Goal: Information Seeking & Learning: Learn about a topic

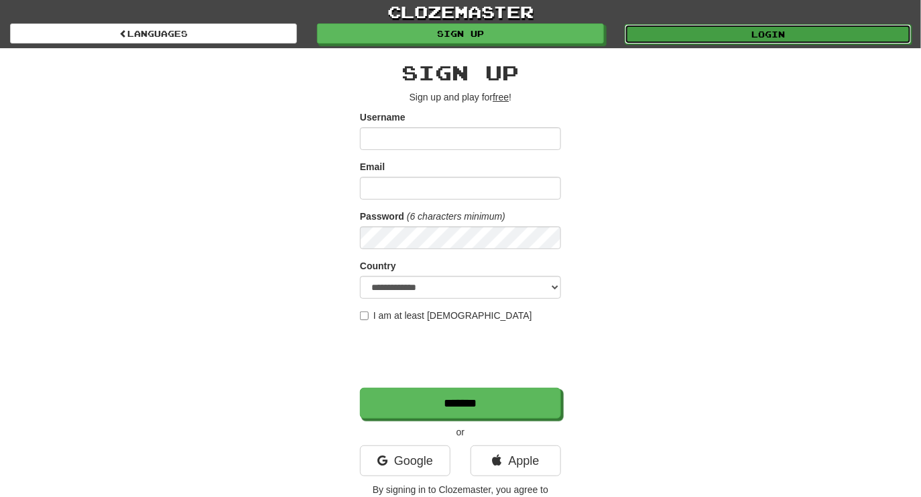
click at [687, 36] on link "Login" at bounding box center [768, 34] width 287 height 20
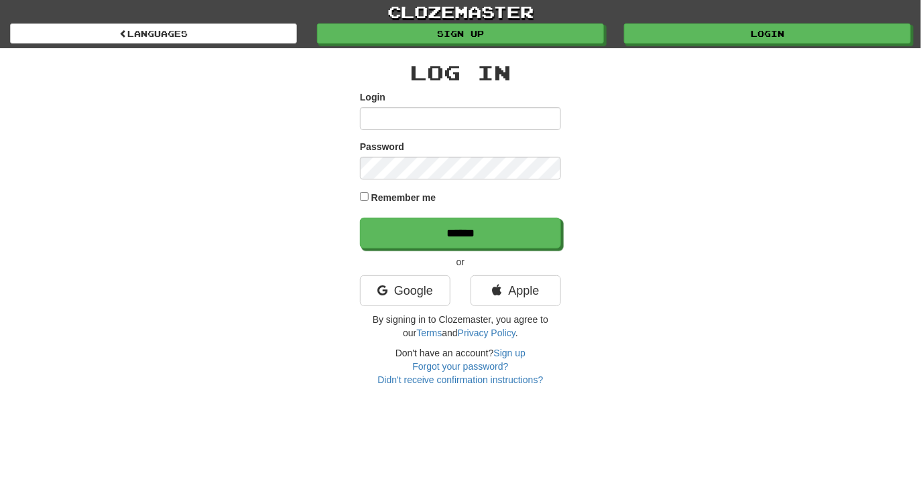
click at [489, 112] on input "Login" at bounding box center [460, 118] width 201 height 23
click at [420, 129] on input "Login" at bounding box center [460, 118] width 201 height 23
paste input "**********"
type input "**********"
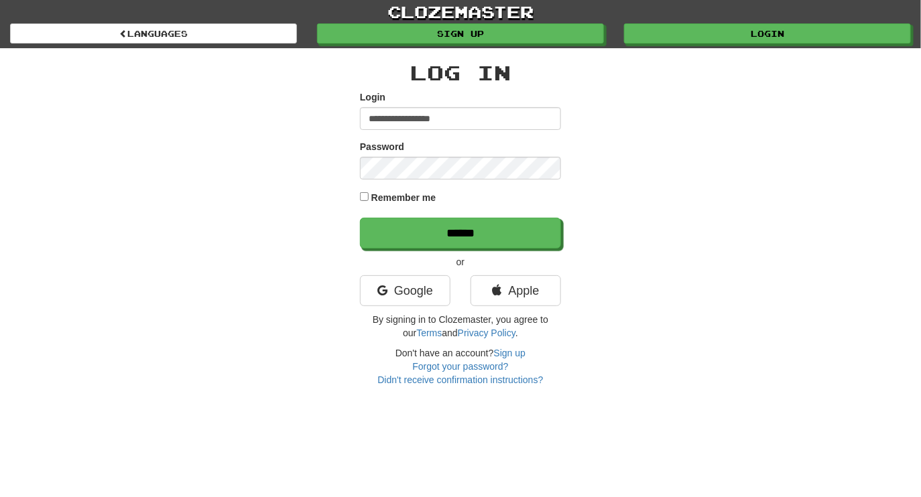
click at [300, 142] on div "**********" at bounding box center [460, 217] width 784 height 339
click at [388, 199] on label "Remember me" at bounding box center [403, 197] width 65 height 13
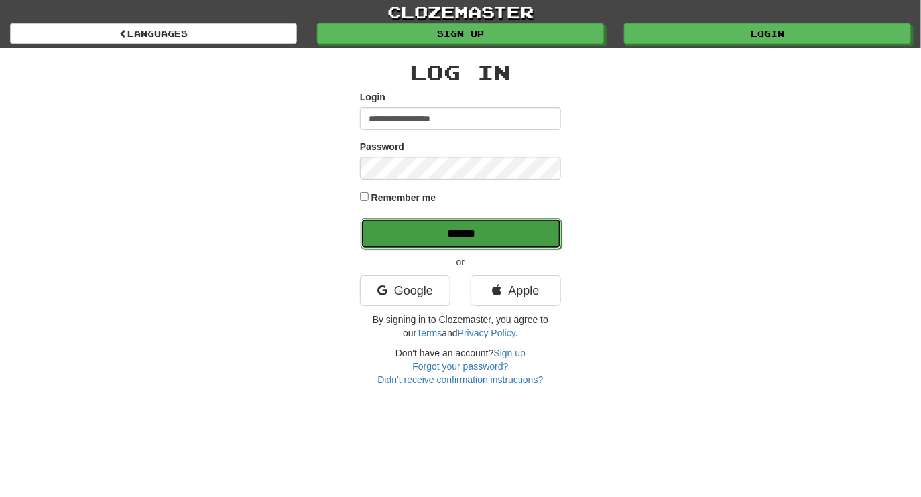
click at [401, 236] on input "******" at bounding box center [461, 234] width 201 height 31
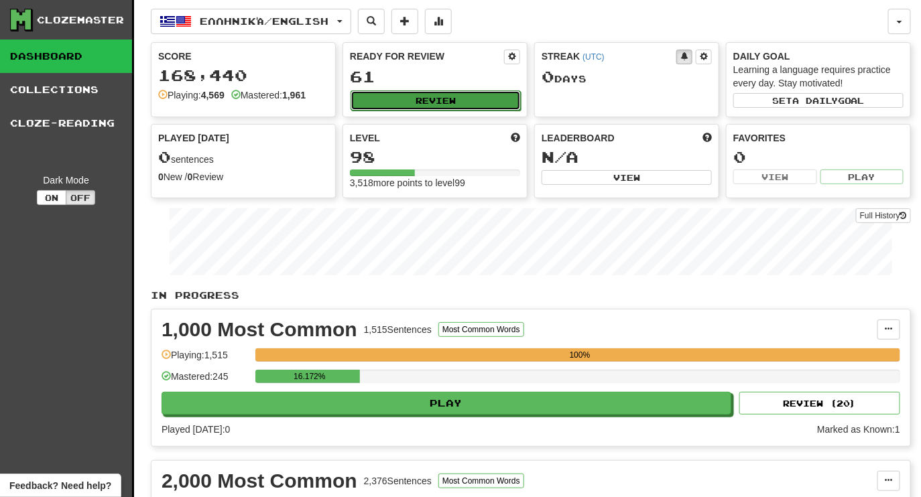
click at [473, 97] on button "Review" at bounding box center [436, 101] width 170 height 20
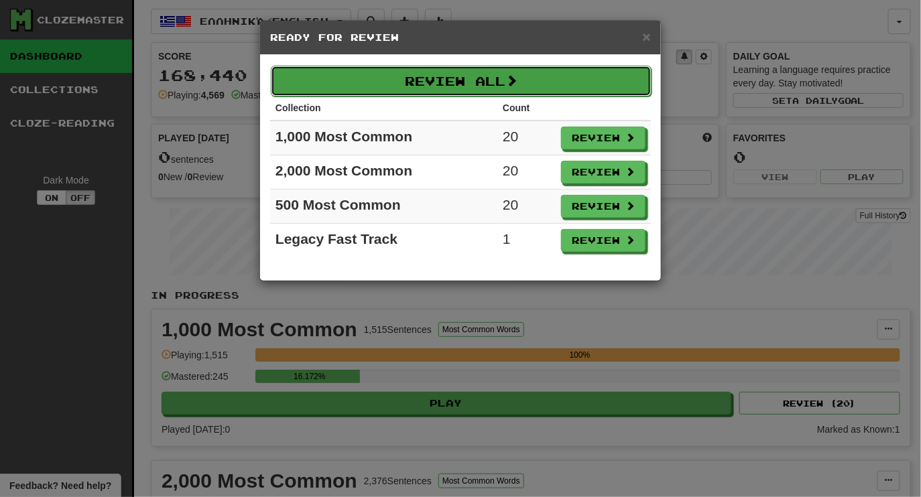
click at [454, 80] on button "Review All" at bounding box center [461, 81] width 381 height 31
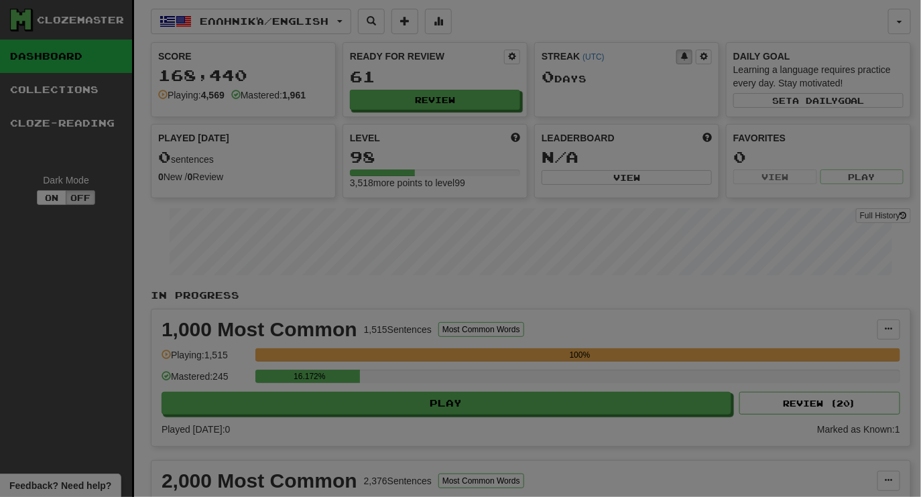
select select "********"
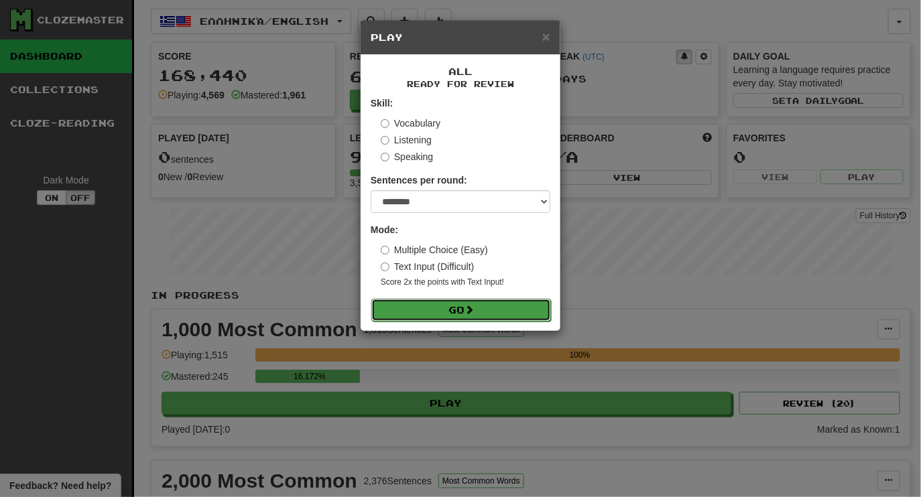
click at [493, 312] on button "Go" at bounding box center [461, 310] width 180 height 23
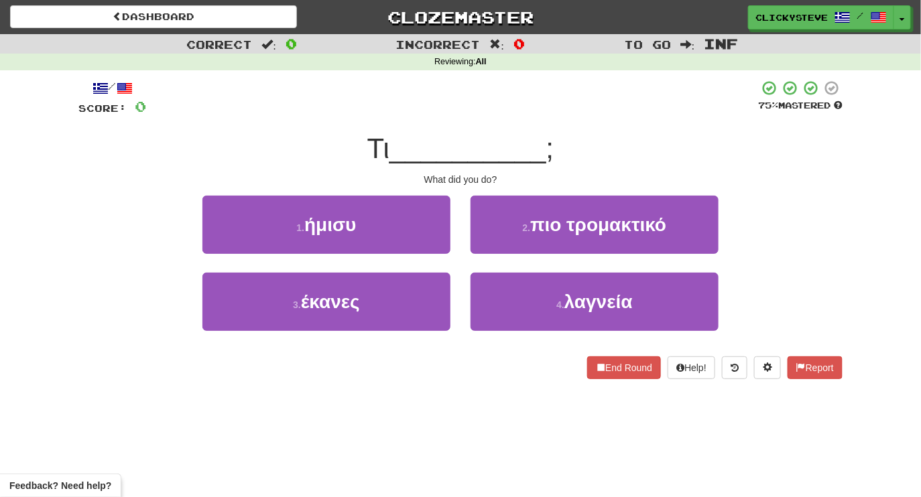
click at [432, 145] on span "__________" at bounding box center [468, 149] width 157 height 32
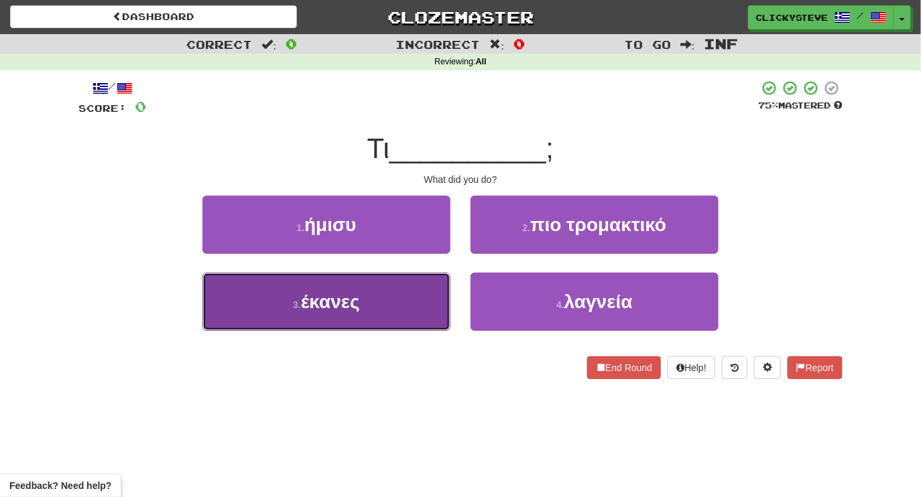
click at [404, 310] on button "3 . έκανες" at bounding box center [326, 302] width 248 height 58
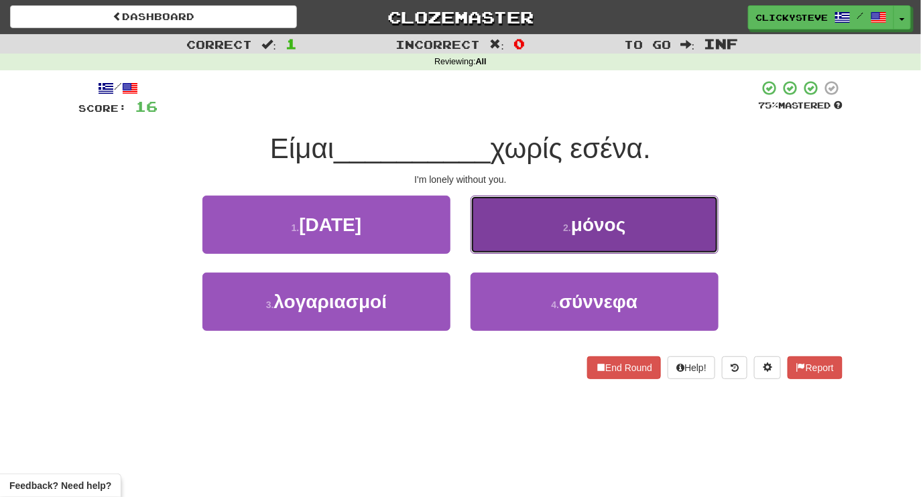
click at [532, 232] on button "2 . μόνος" at bounding box center [595, 225] width 248 height 58
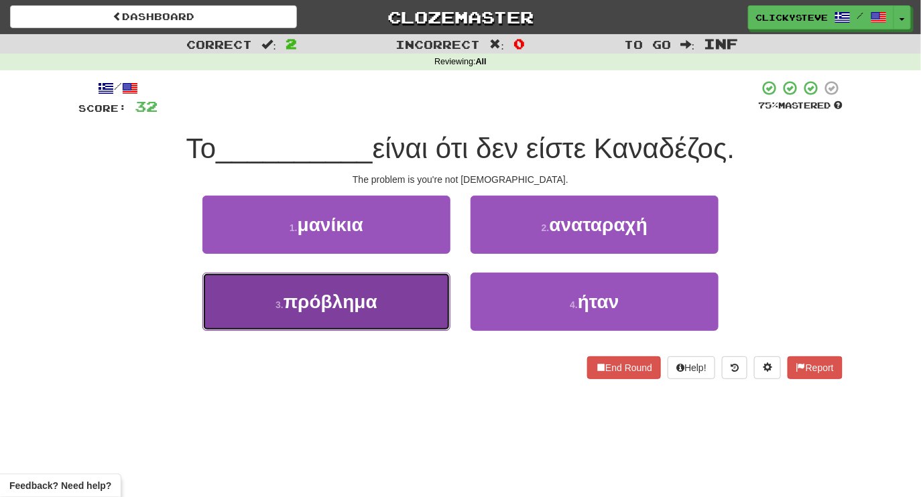
click at [401, 296] on button "3 . πρόβλημα" at bounding box center [326, 302] width 248 height 58
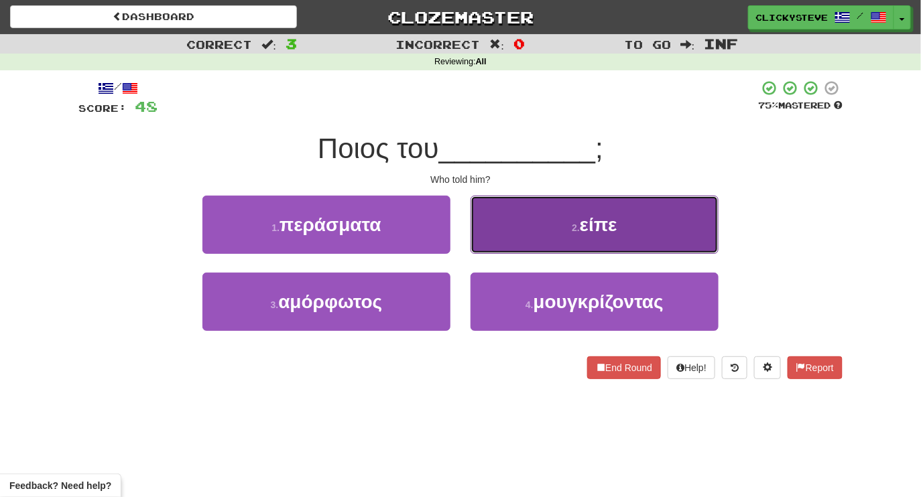
click at [505, 214] on button "2 . είπε" at bounding box center [595, 225] width 248 height 58
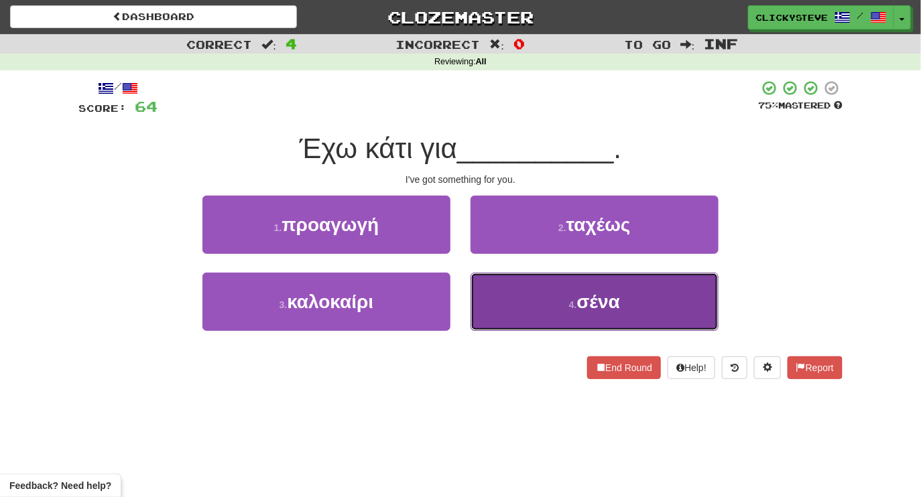
click at [533, 293] on button "4 . σένα" at bounding box center [595, 302] width 248 height 58
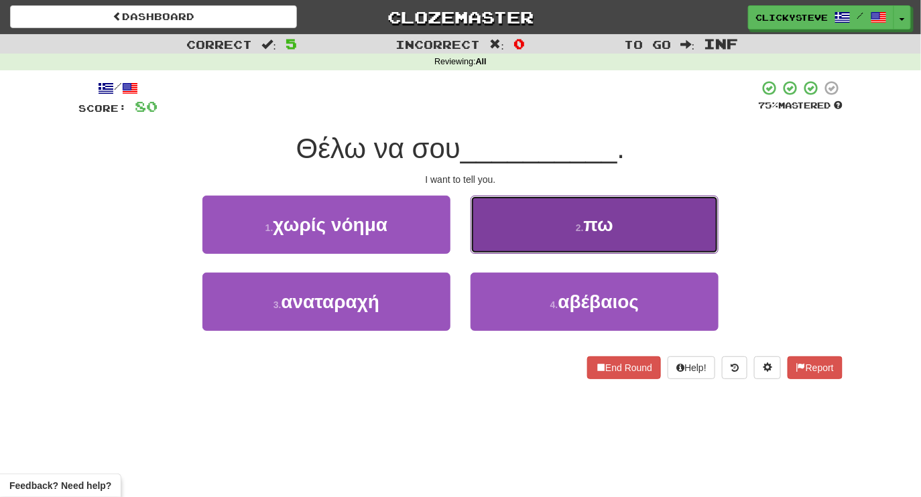
click at [509, 233] on button "2 . πω" at bounding box center [595, 225] width 248 height 58
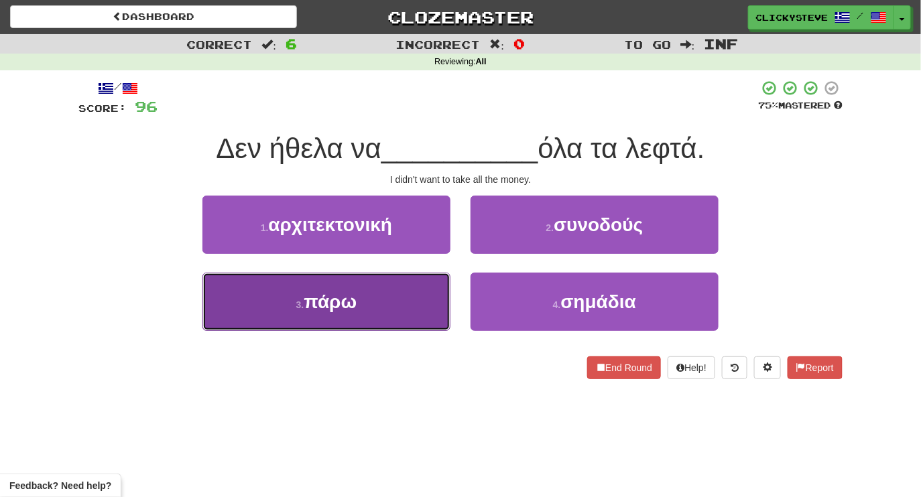
click at [422, 302] on button "3 . πάρω" at bounding box center [326, 302] width 248 height 58
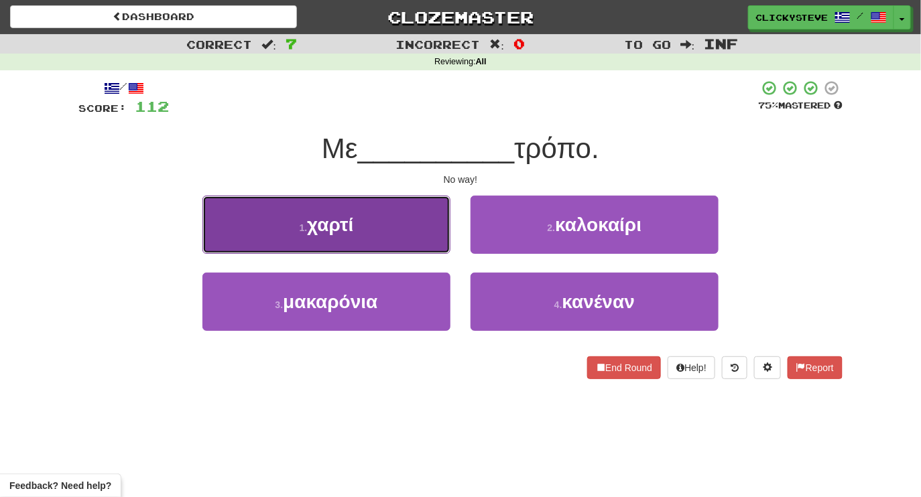
click at [390, 235] on button "1 . χαρτί" at bounding box center [326, 225] width 248 height 58
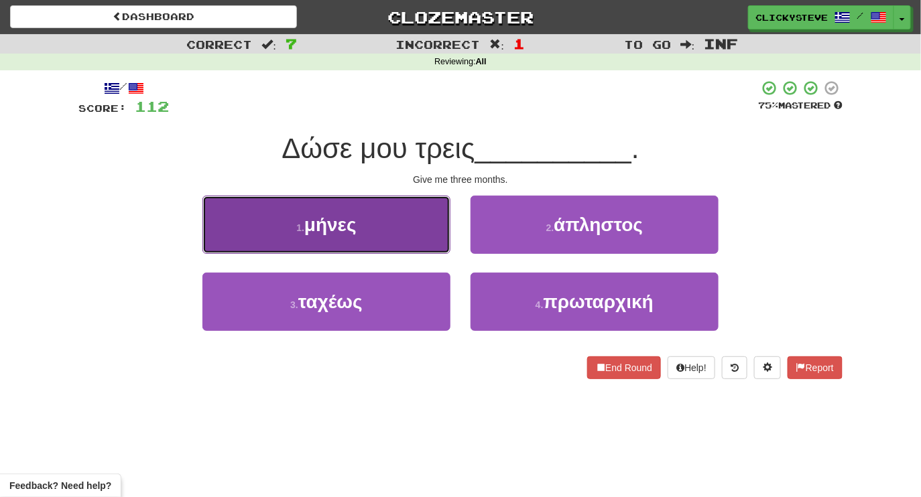
click at [409, 245] on button "1 . μήνες" at bounding box center [326, 225] width 248 height 58
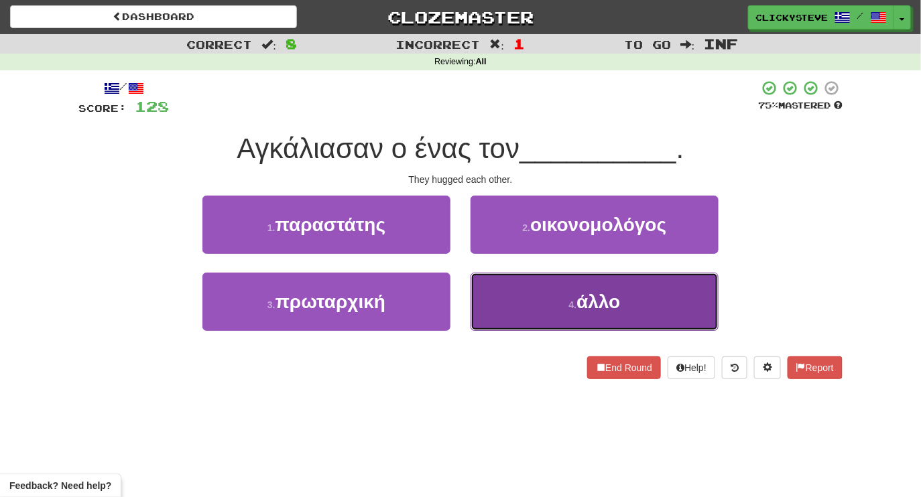
click at [513, 306] on button "4 . άλλο" at bounding box center [595, 302] width 248 height 58
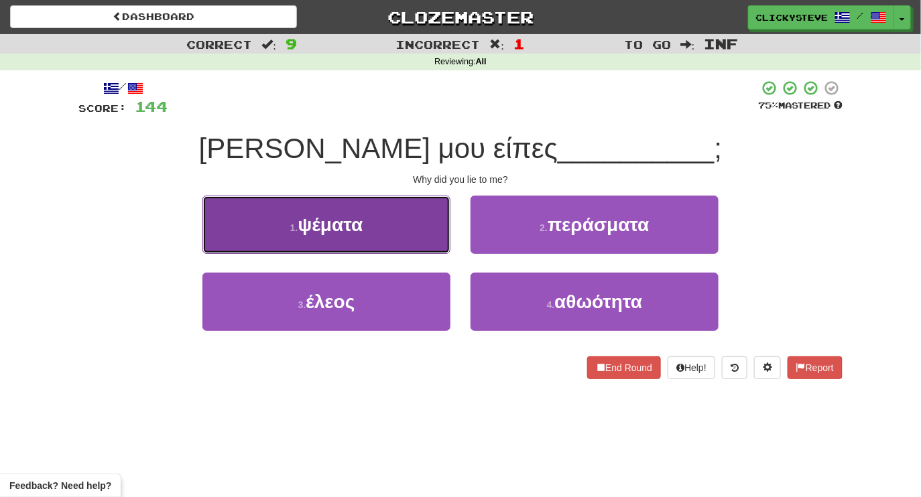
click at [394, 216] on button "1 . ψέματα" at bounding box center [326, 225] width 248 height 58
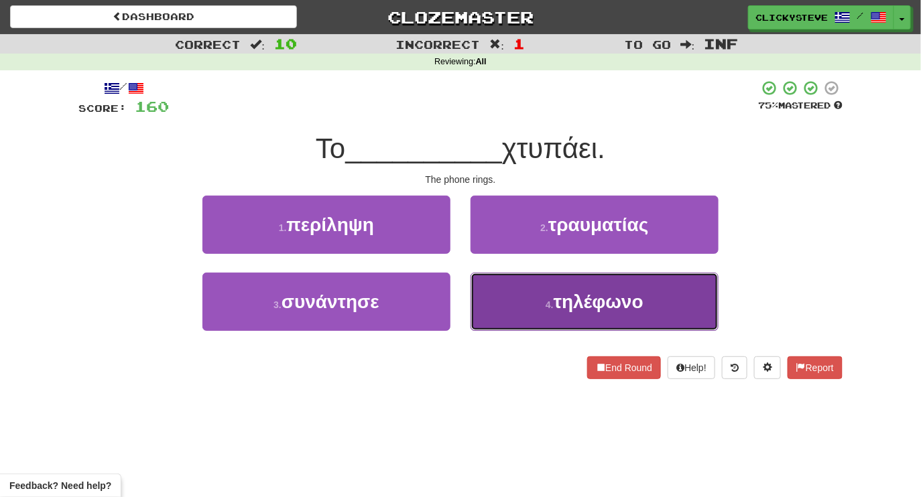
click at [543, 309] on button "4 . τηλέφωνο" at bounding box center [595, 302] width 248 height 58
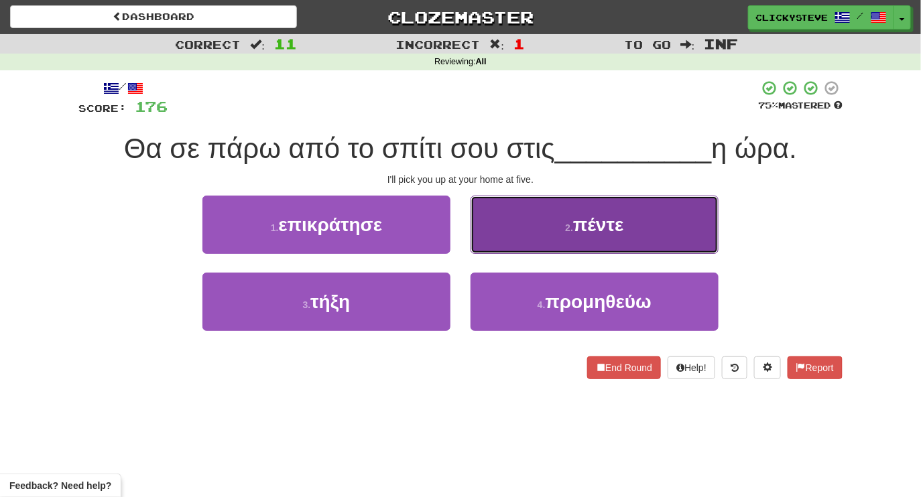
click at [601, 226] on span "πέντε" at bounding box center [598, 225] width 50 height 21
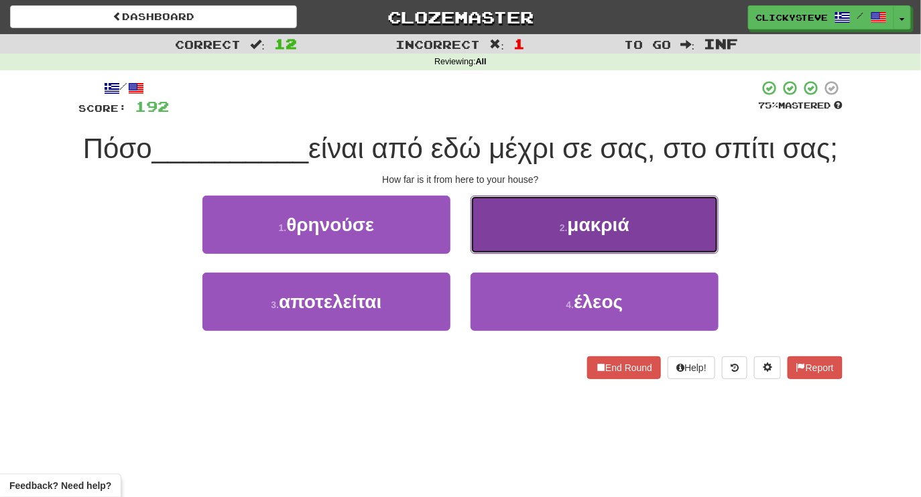
click at [589, 204] on button "2 . μακριά" at bounding box center [595, 225] width 248 height 58
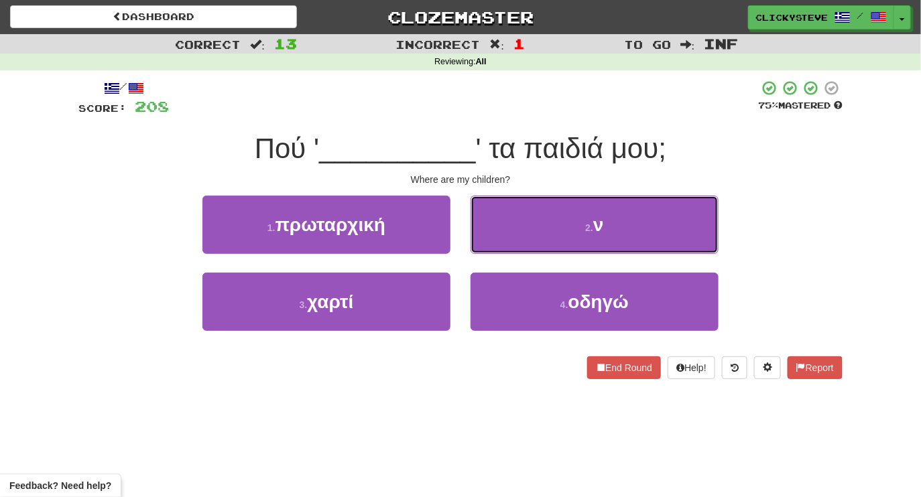
click at [589, 204] on button "2 . ν" at bounding box center [595, 225] width 248 height 58
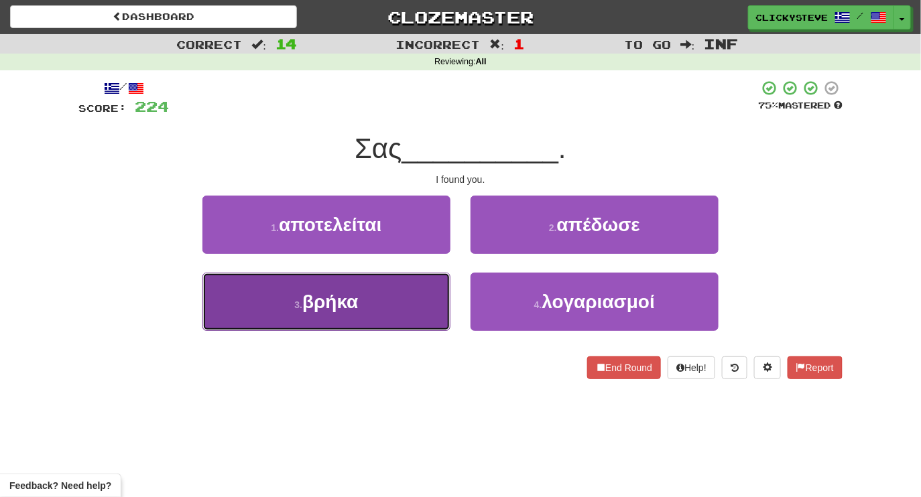
click at [377, 326] on button "3 . βρήκα" at bounding box center [326, 302] width 248 height 58
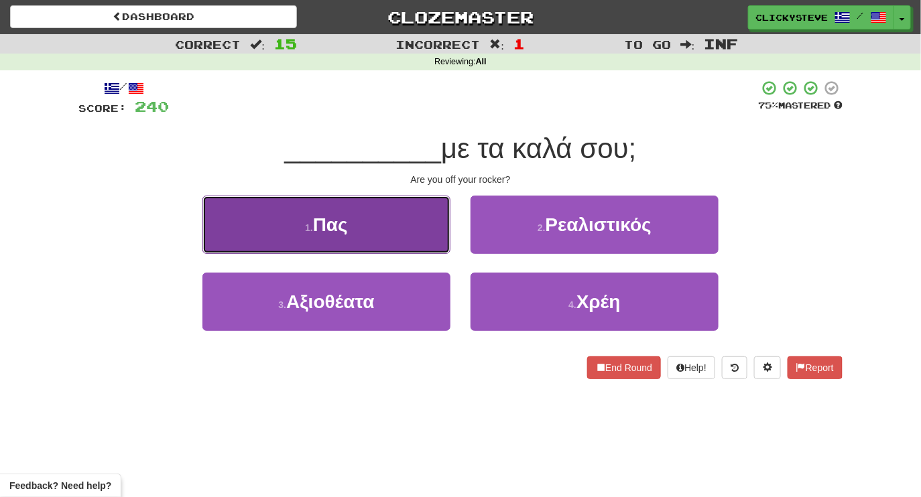
click at [345, 238] on button "1 . Πας" at bounding box center [326, 225] width 248 height 58
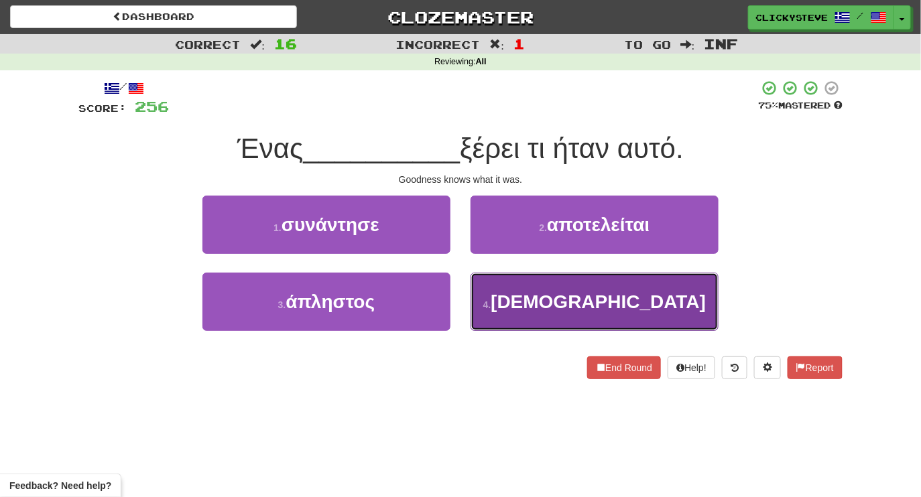
click at [527, 316] on button "4 . θεός" at bounding box center [595, 302] width 248 height 58
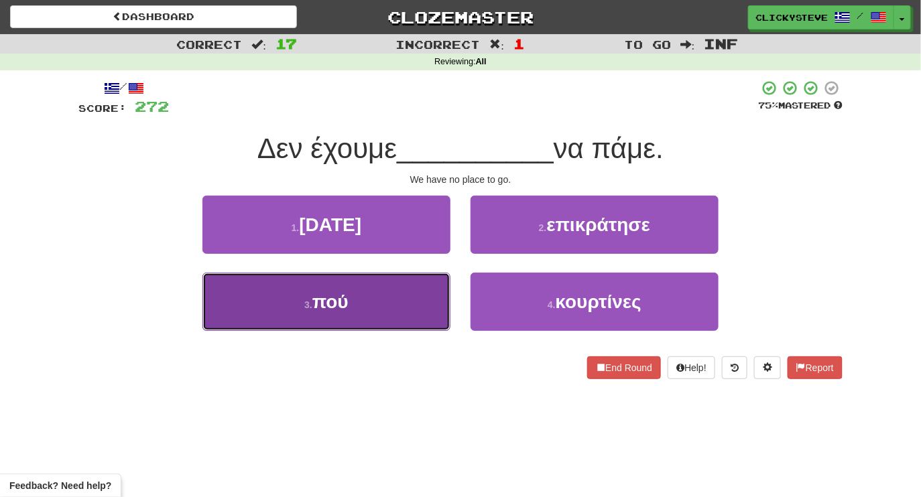
click at [384, 304] on button "3 . πού" at bounding box center [326, 302] width 248 height 58
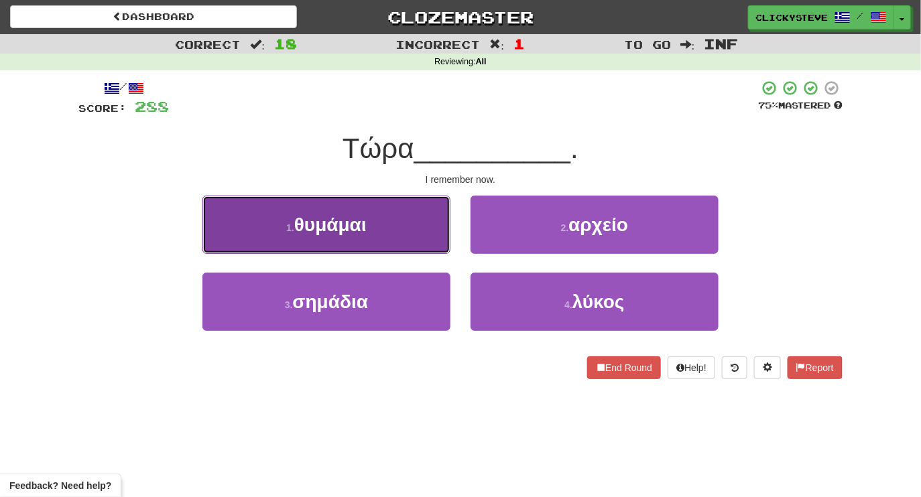
click at [368, 229] on button "1 . θυμάμαι" at bounding box center [326, 225] width 248 height 58
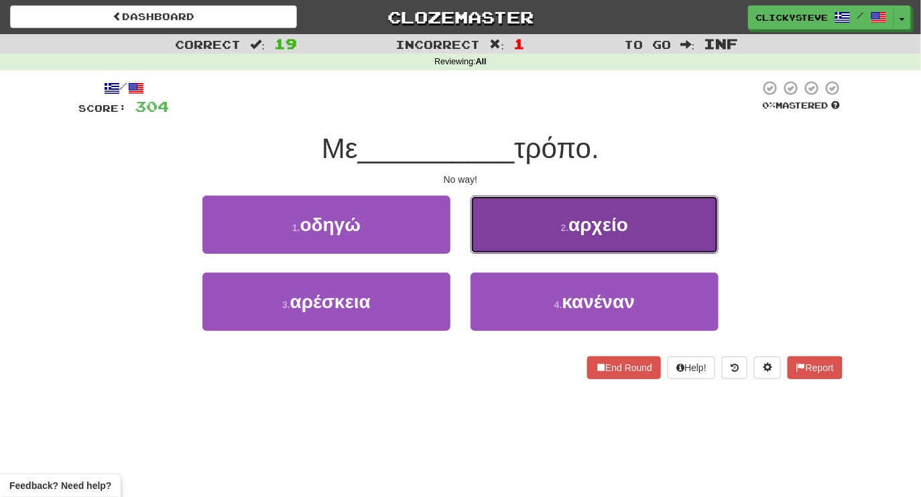
click at [475, 238] on button "2 . αρχείο" at bounding box center [595, 225] width 248 height 58
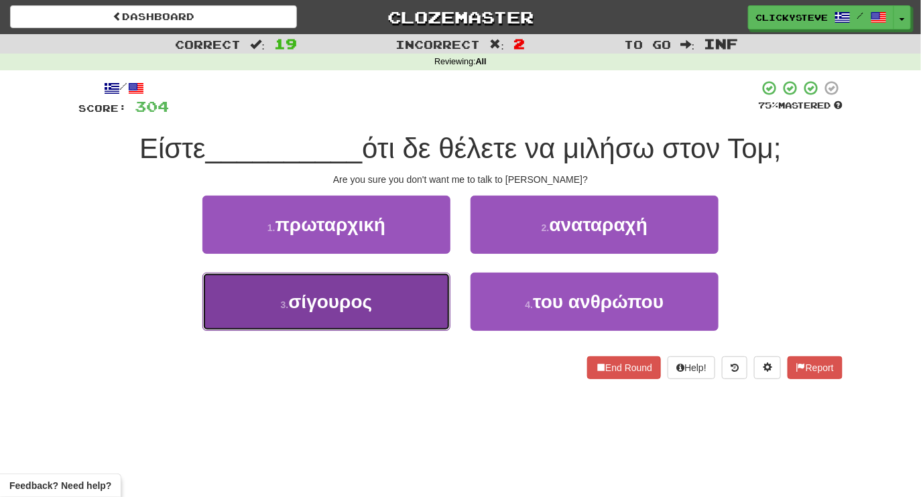
click at [399, 300] on button "3 . σίγουρος" at bounding box center [326, 302] width 248 height 58
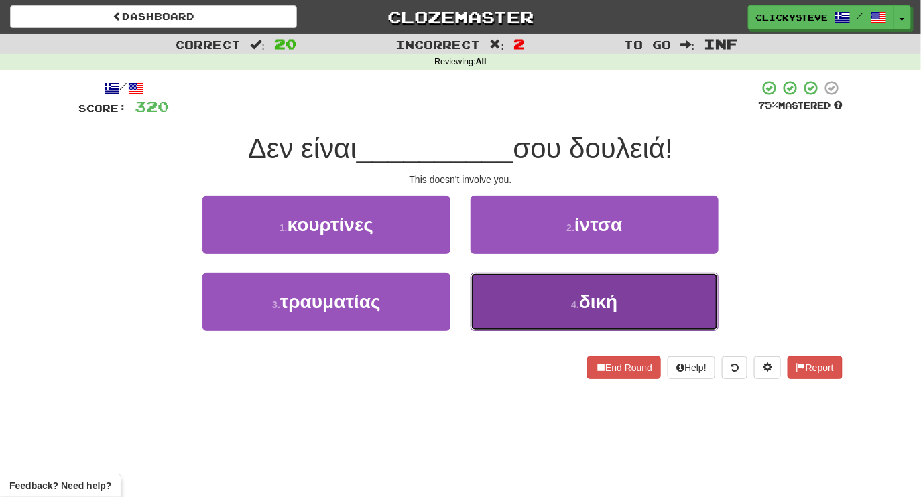
click at [520, 315] on button "4 . δική" at bounding box center [595, 302] width 248 height 58
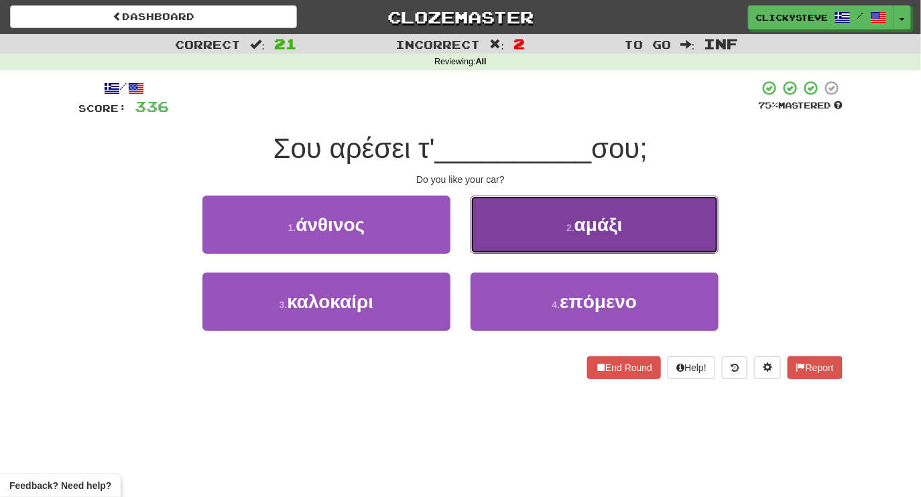
click at [496, 221] on button "2 . αμάξι" at bounding box center [595, 225] width 248 height 58
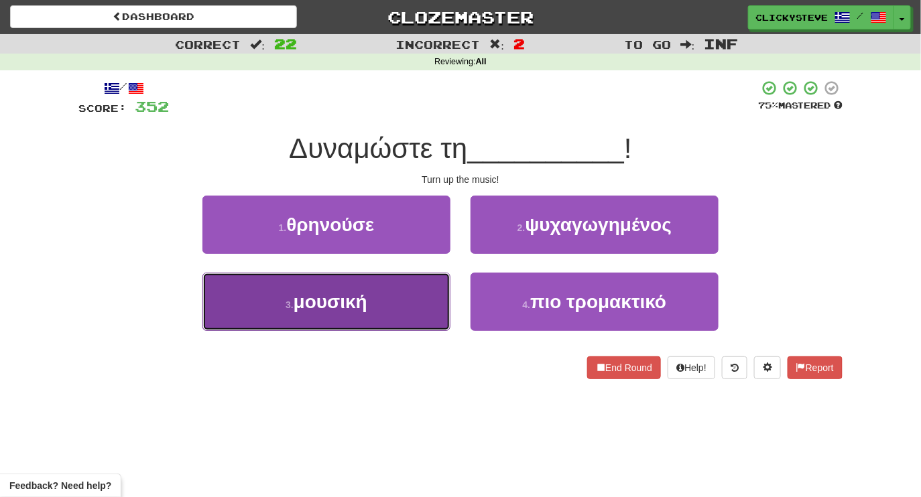
click at [382, 307] on button "3 . μουσική" at bounding box center [326, 302] width 248 height 58
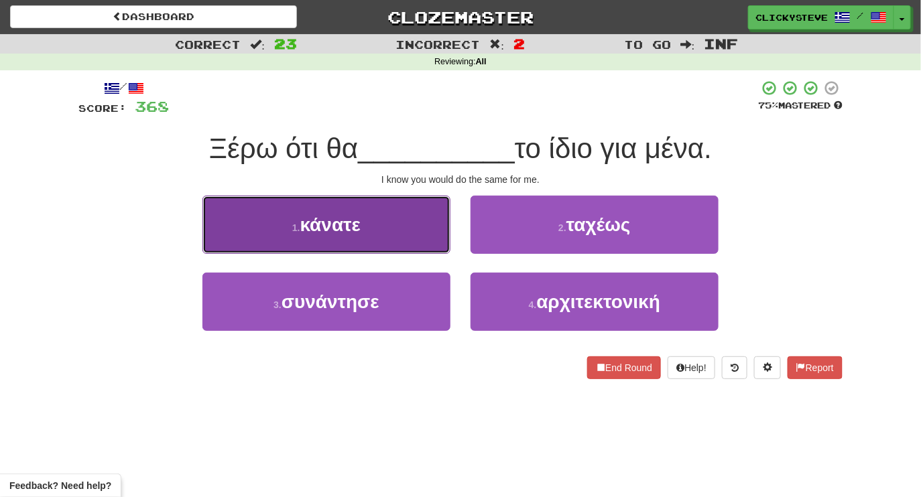
click at [344, 227] on span "κάνατε" at bounding box center [330, 225] width 60 height 21
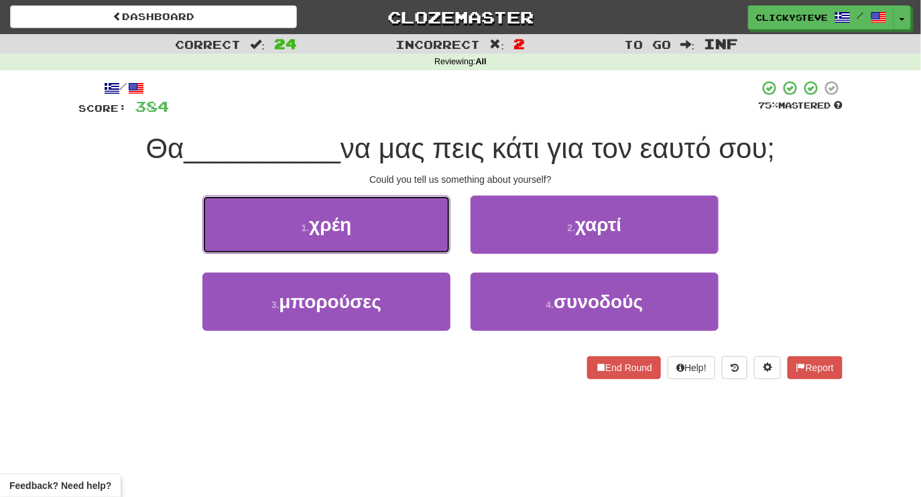
click at [344, 227] on span "χρέη" at bounding box center [330, 225] width 42 height 21
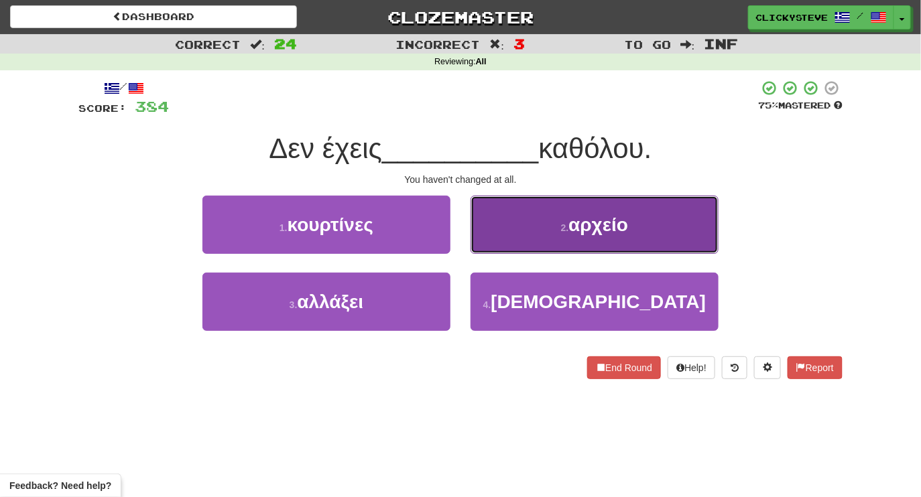
click at [510, 249] on button "2 . αρχείο" at bounding box center [595, 225] width 248 height 58
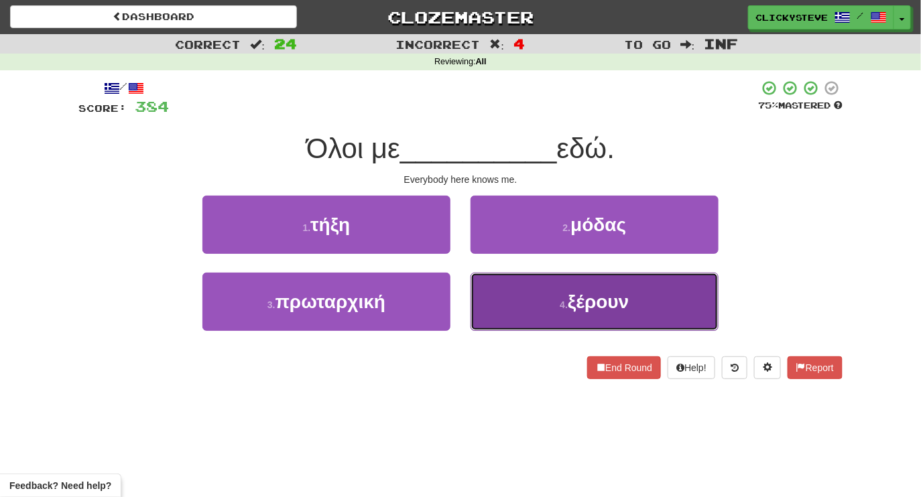
click at [506, 294] on button "4 . ξέρουν" at bounding box center [595, 302] width 248 height 58
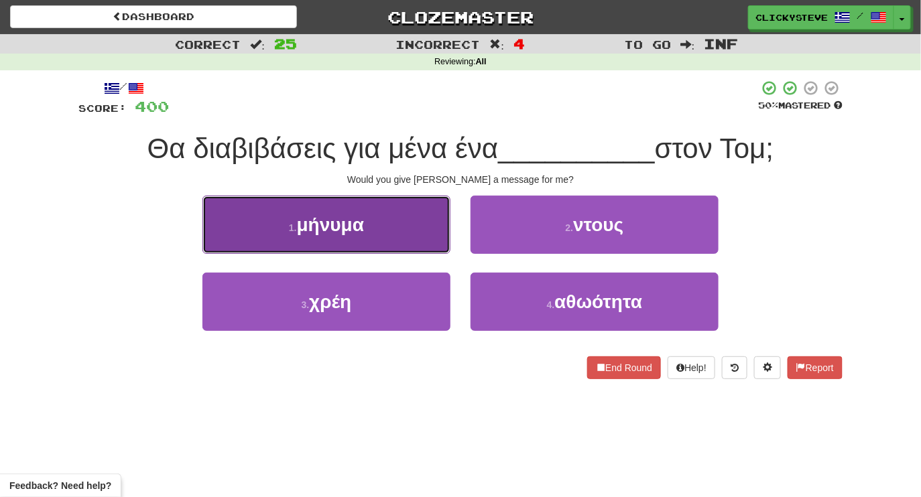
click at [384, 234] on button "1 . μήνυμα" at bounding box center [326, 225] width 248 height 58
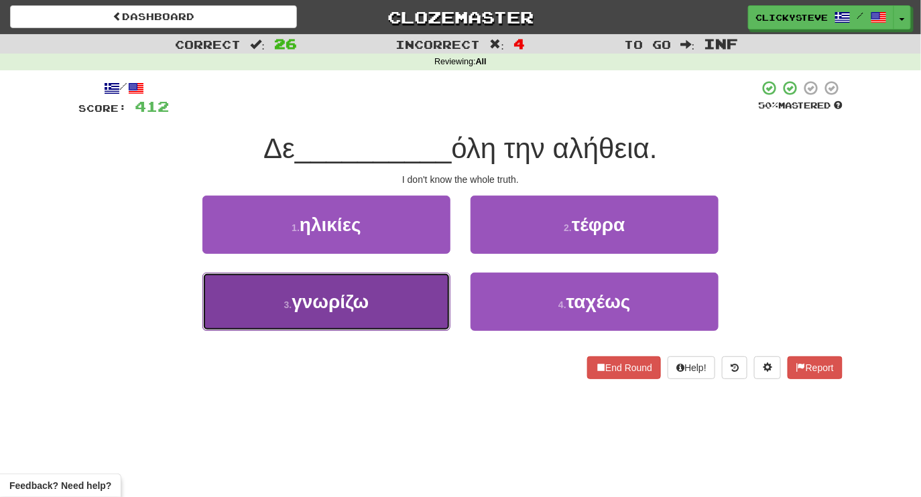
click at [394, 294] on button "3 . γνωρίζω" at bounding box center [326, 302] width 248 height 58
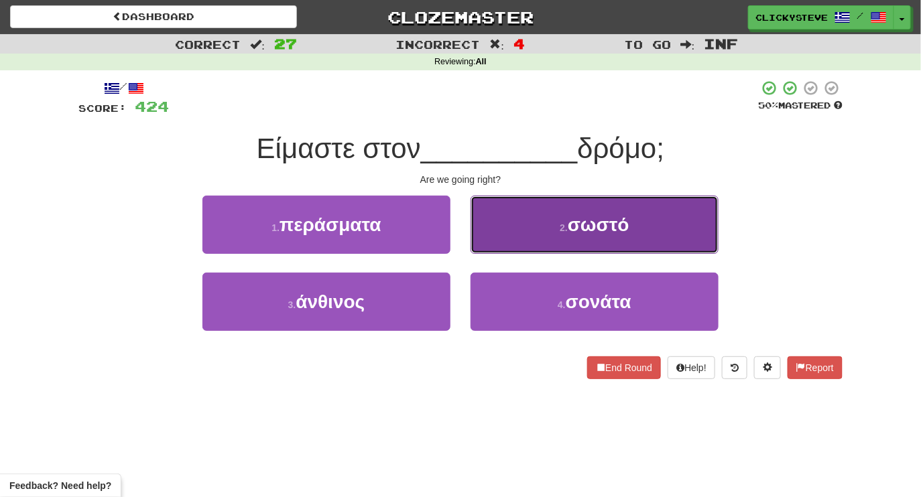
click at [508, 235] on button "2 . σωστό" at bounding box center [595, 225] width 248 height 58
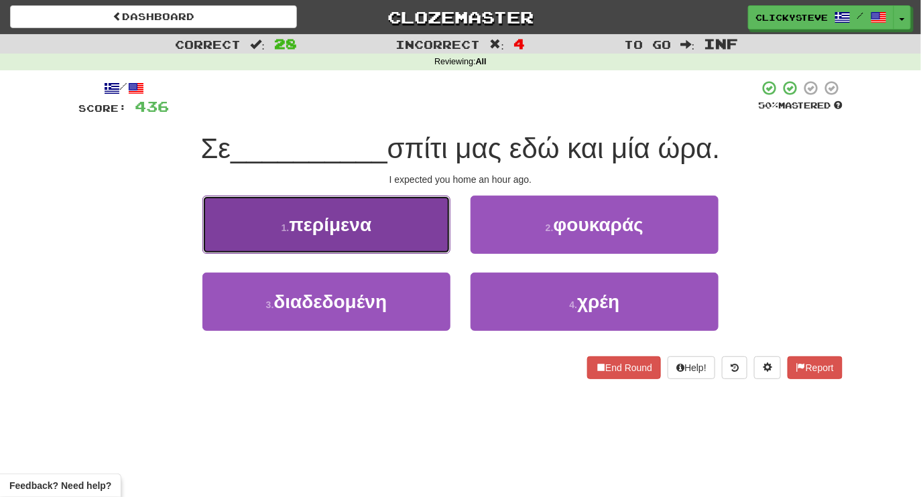
click at [388, 216] on button "1 . περίμενα" at bounding box center [326, 225] width 248 height 58
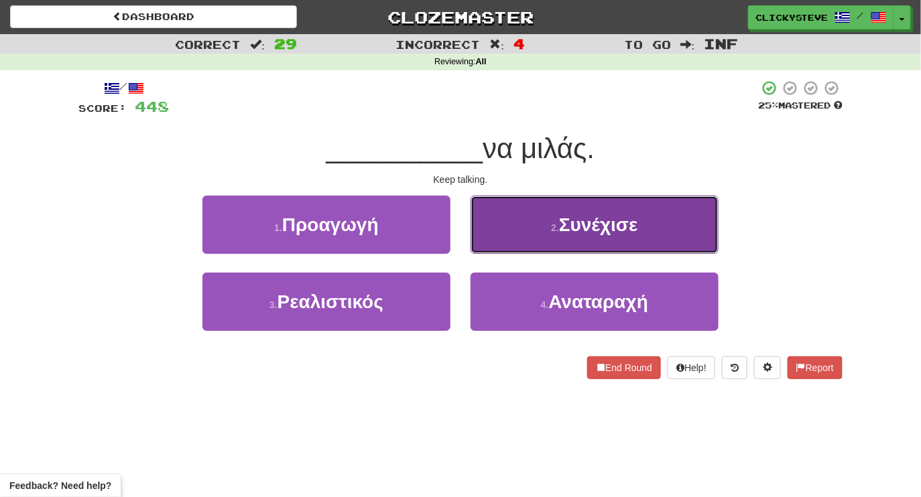
click at [515, 233] on button "2 . Συνέχισε" at bounding box center [595, 225] width 248 height 58
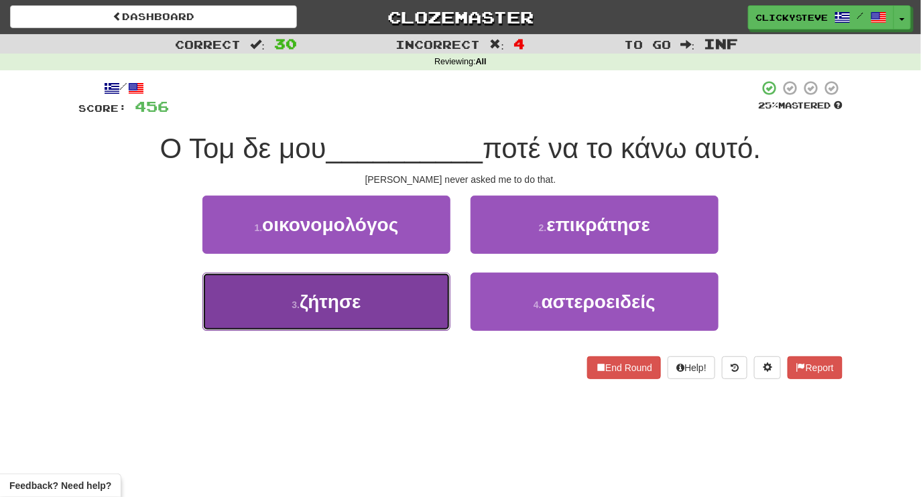
click at [390, 330] on button "3 . ζήτησε" at bounding box center [326, 302] width 248 height 58
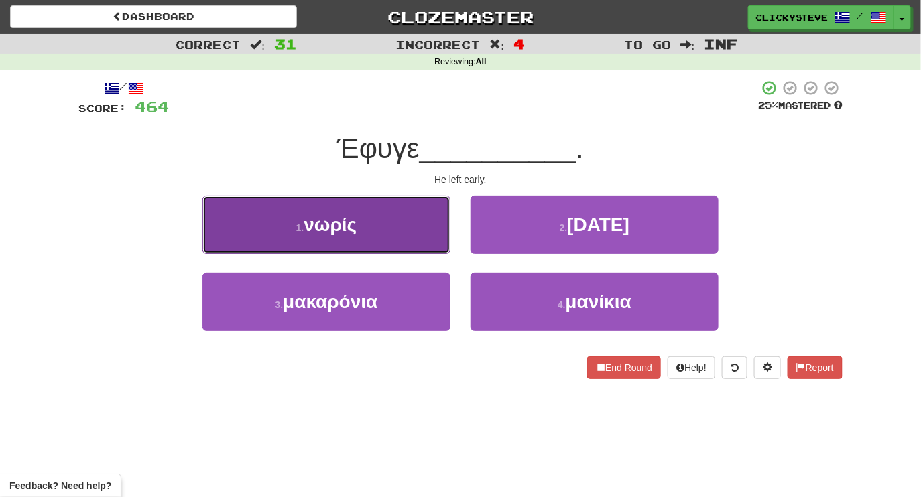
click at [367, 225] on button "1 . νωρίς" at bounding box center [326, 225] width 248 height 58
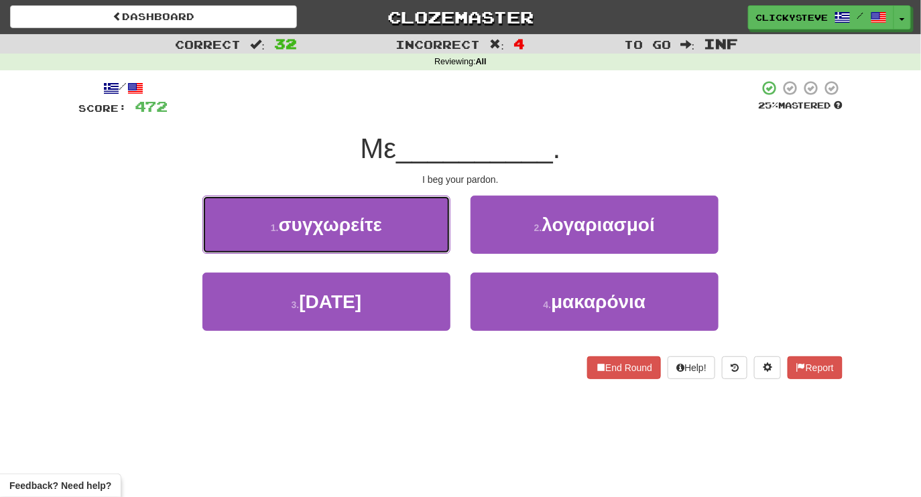
click at [367, 225] on span "συγχωρείτε" at bounding box center [330, 225] width 103 height 21
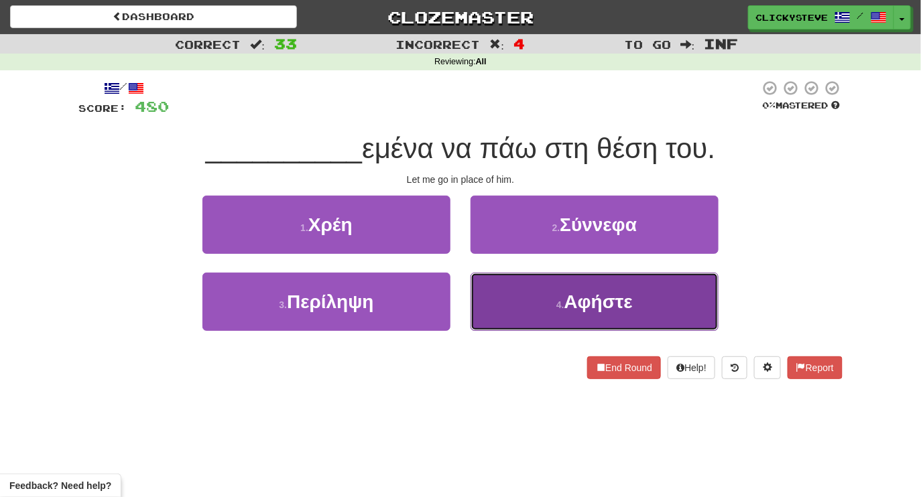
click at [512, 292] on button "4 . Αφήστε" at bounding box center [595, 302] width 248 height 58
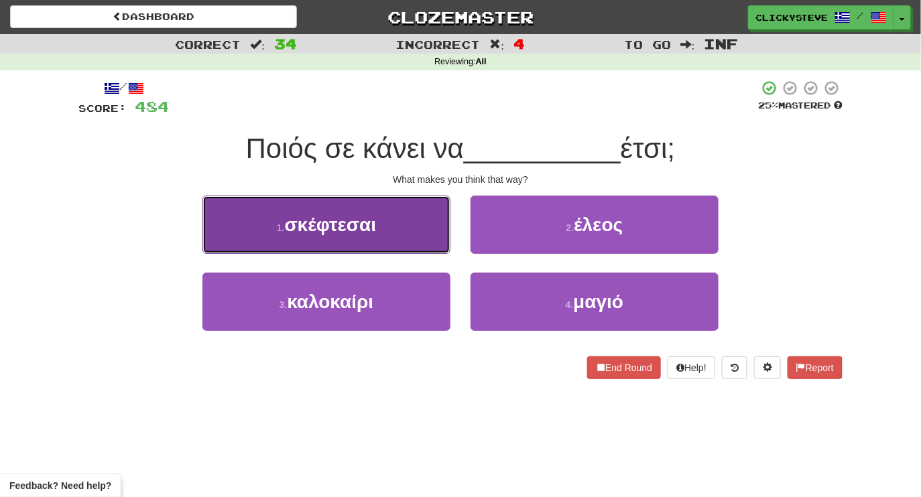
click at [390, 233] on button "1 . σκέφτεσαι" at bounding box center [326, 225] width 248 height 58
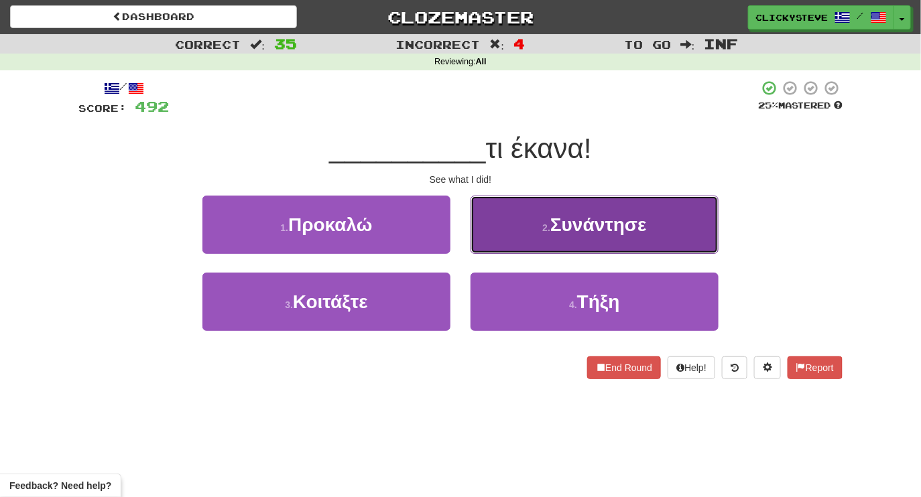
click at [520, 228] on button "2 . Συνάντησε" at bounding box center [595, 225] width 248 height 58
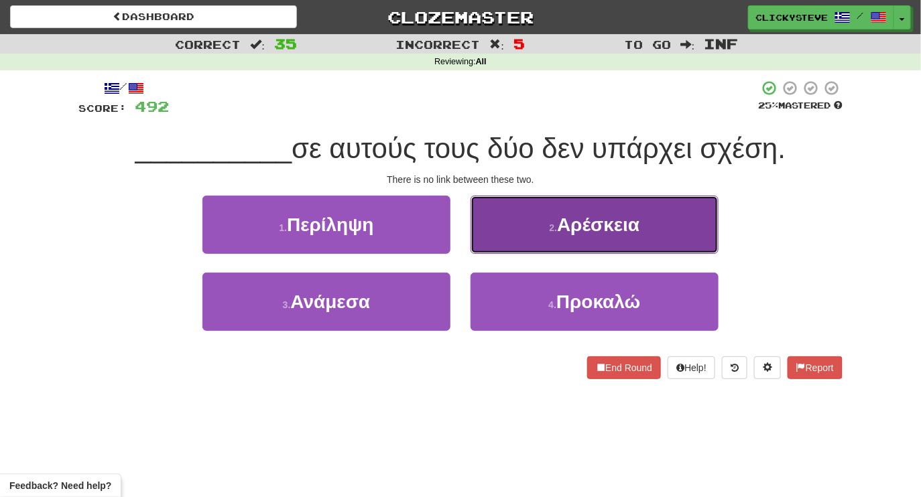
click at [504, 226] on button "2 . Αρέσκεια" at bounding box center [595, 225] width 248 height 58
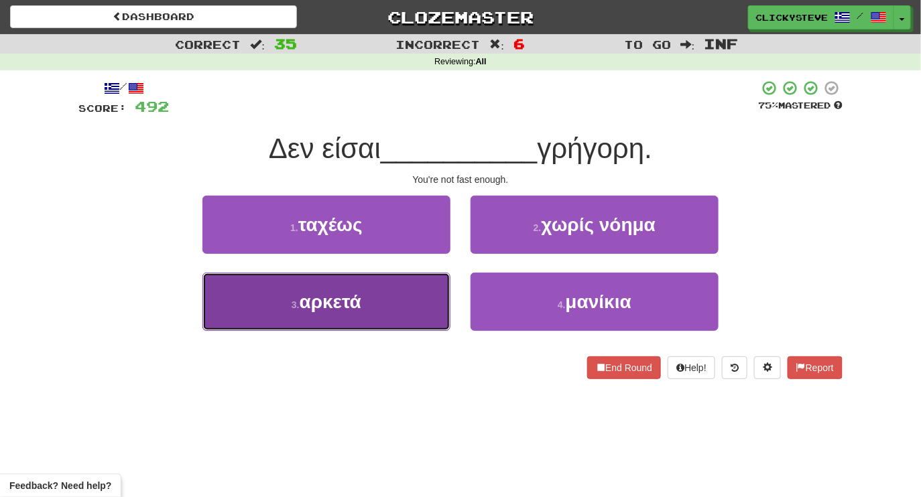
click at [393, 304] on button "3 . αρκετά" at bounding box center [326, 302] width 248 height 58
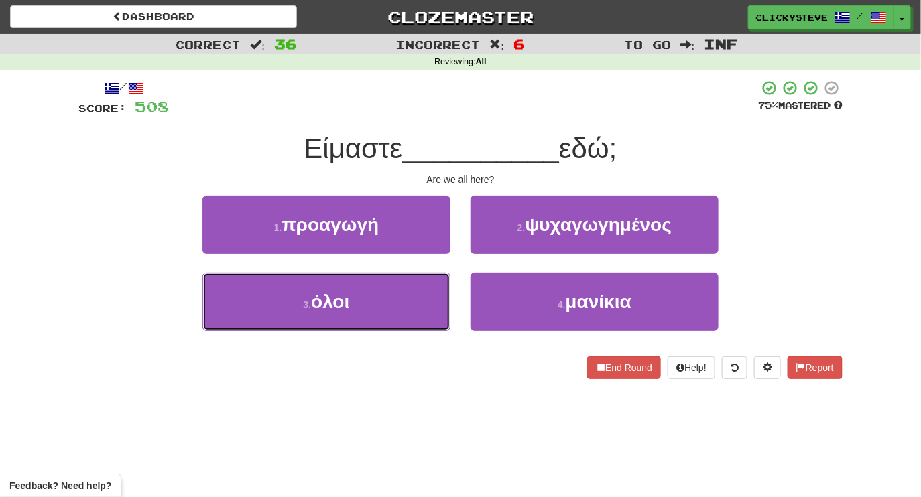
click at [393, 304] on button "3 . όλοι" at bounding box center [326, 302] width 248 height 58
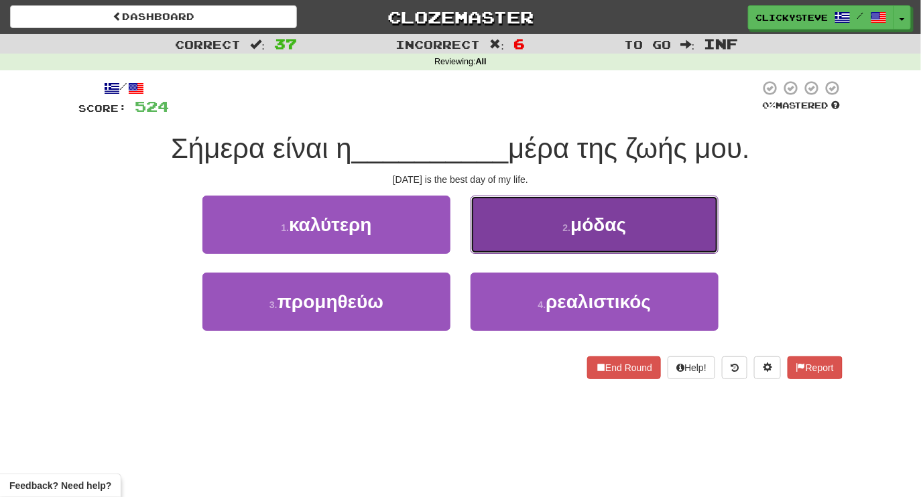
click at [530, 231] on button "2 . μόδας" at bounding box center [595, 225] width 248 height 58
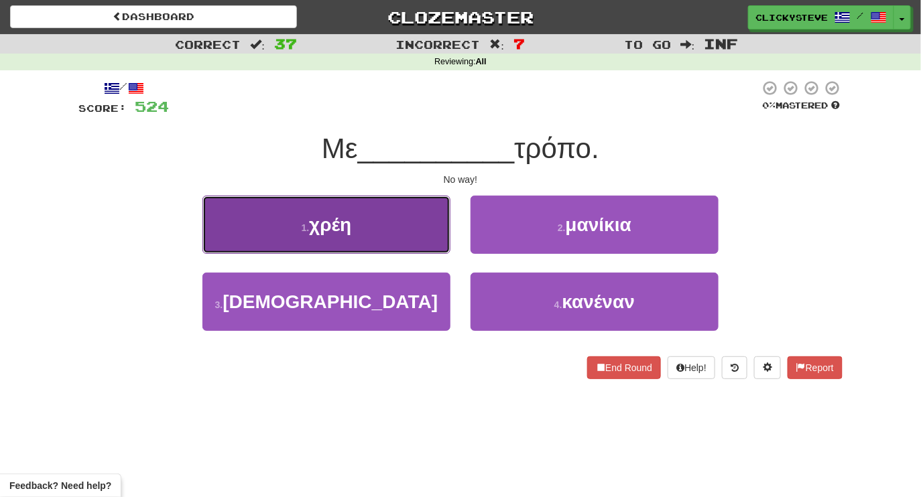
click at [418, 228] on button "1 . χρέη" at bounding box center [326, 225] width 248 height 58
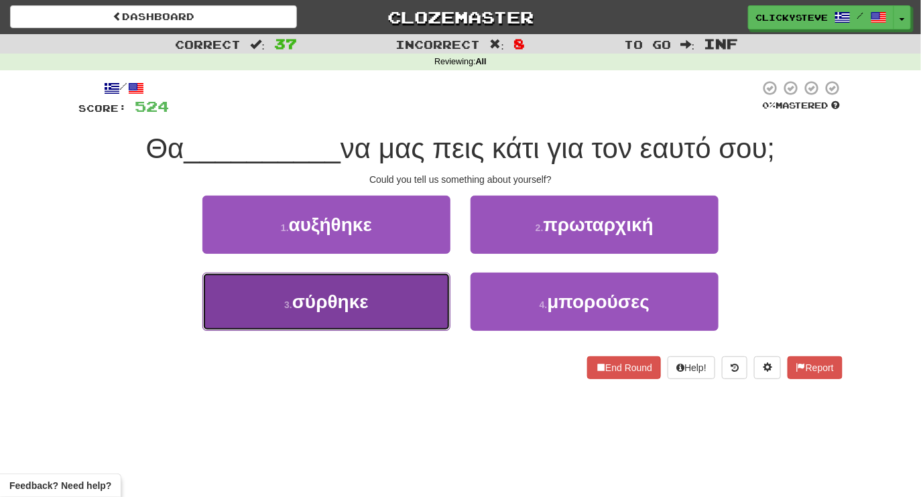
click at [391, 293] on button "3 . σύρθηκε" at bounding box center [326, 302] width 248 height 58
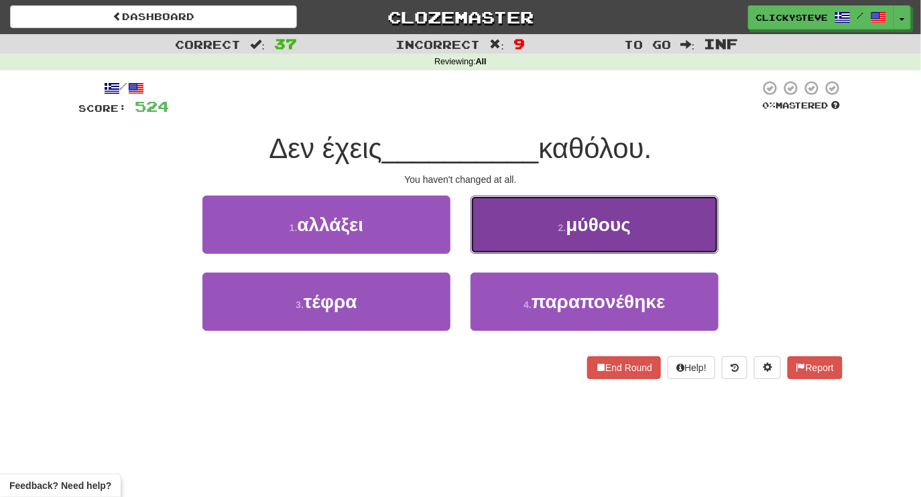
click at [543, 216] on button "2 . μύθους" at bounding box center [595, 225] width 248 height 58
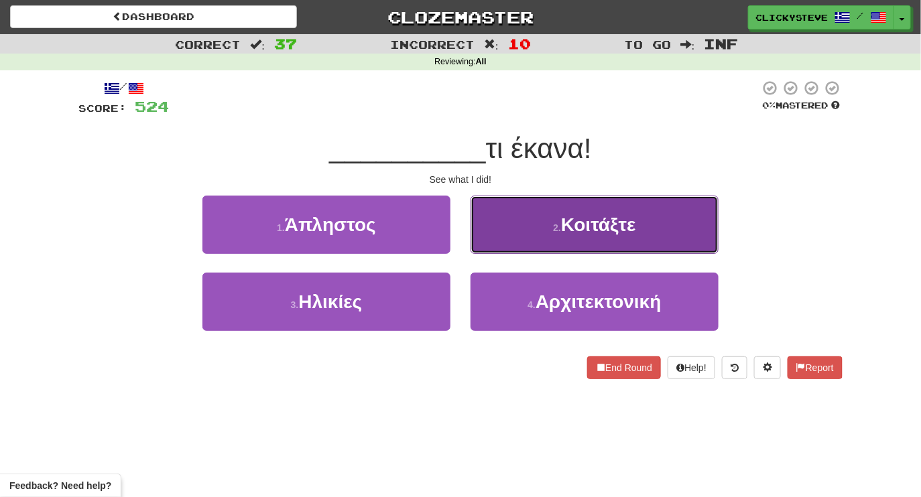
click at [508, 239] on button "2 . Κοιτάξτε" at bounding box center [595, 225] width 248 height 58
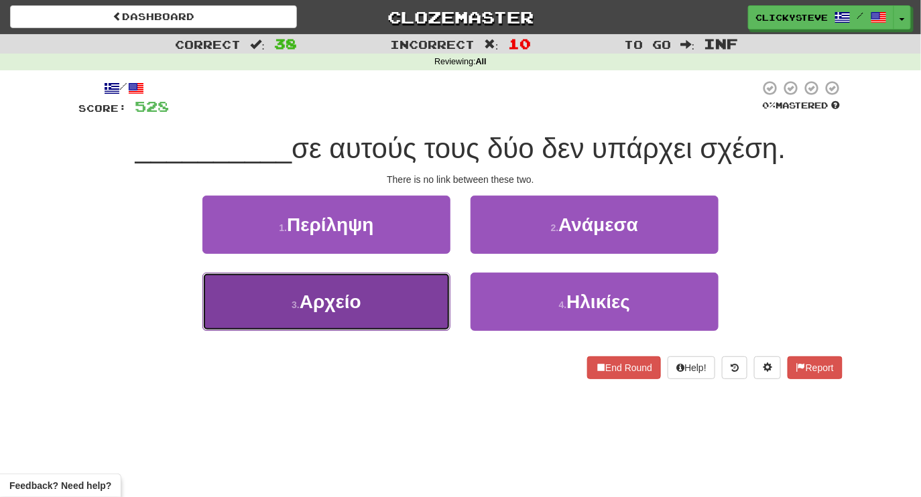
click at [407, 310] on button "3 . Αρχείο" at bounding box center [326, 302] width 248 height 58
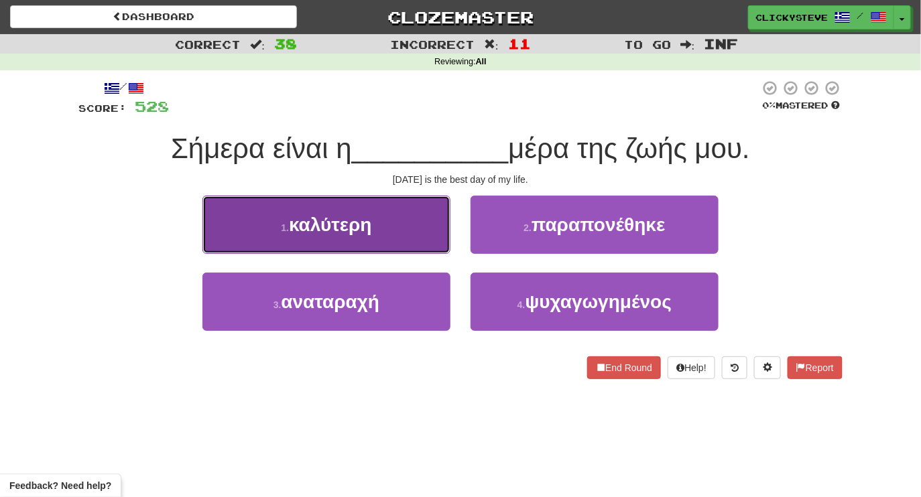
click at [382, 222] on button "1 . καλύτερη" at bounding box center [326, 225] width 248 height 58
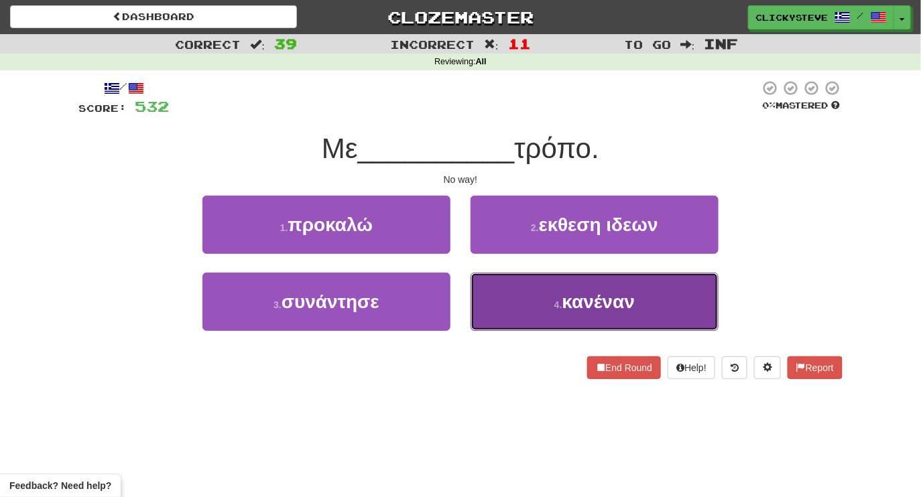
click at [539, 284] on button "4 . κανέναν" at bounding box center [595, 302] width 248 height 58
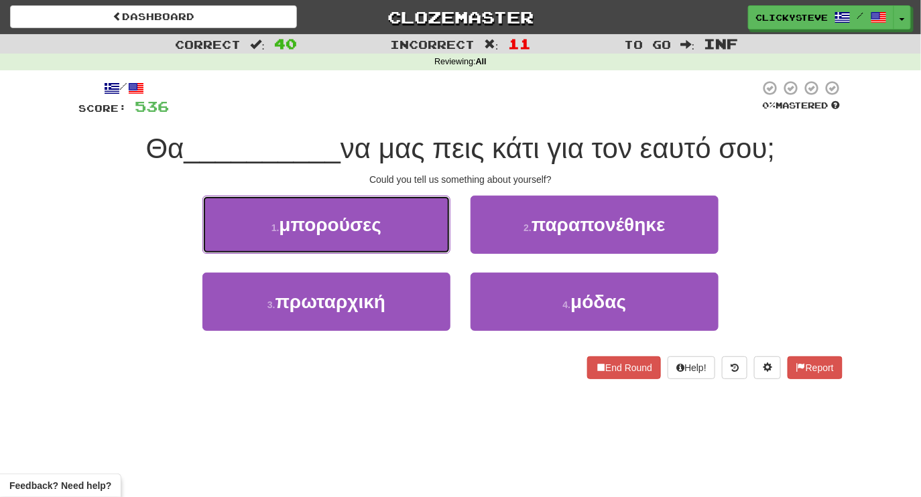
click at [380, 230] on span "μπορούσες" at bounding box center [331, 225] width 103 height 21
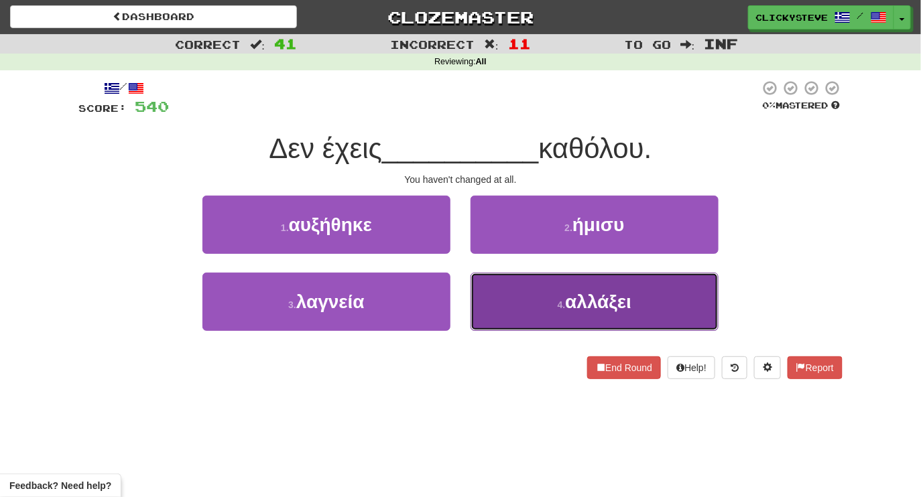
click at [510, 304] on button "4 . αλλάξει" at bounding box center [595, 302] width 248 height 58
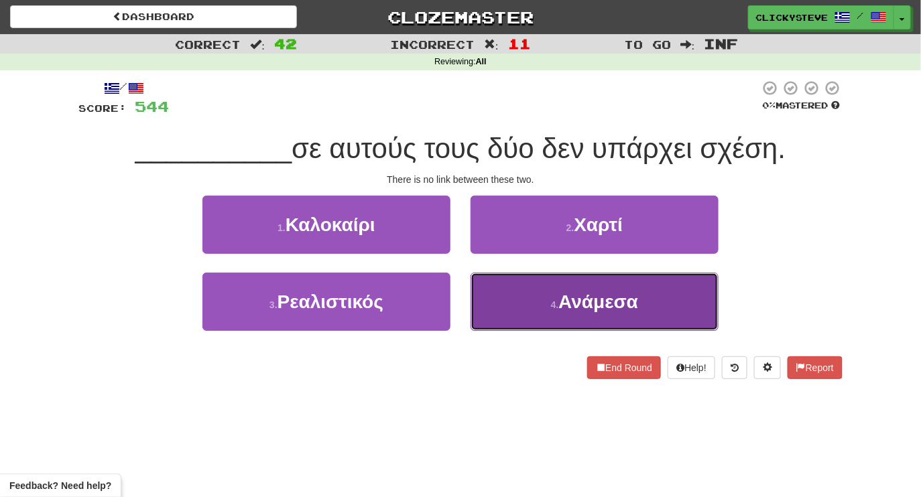
click at [518, 306] on button "4 . Ανάμεσα" at bounding box center [595, 302] width 248 height 58
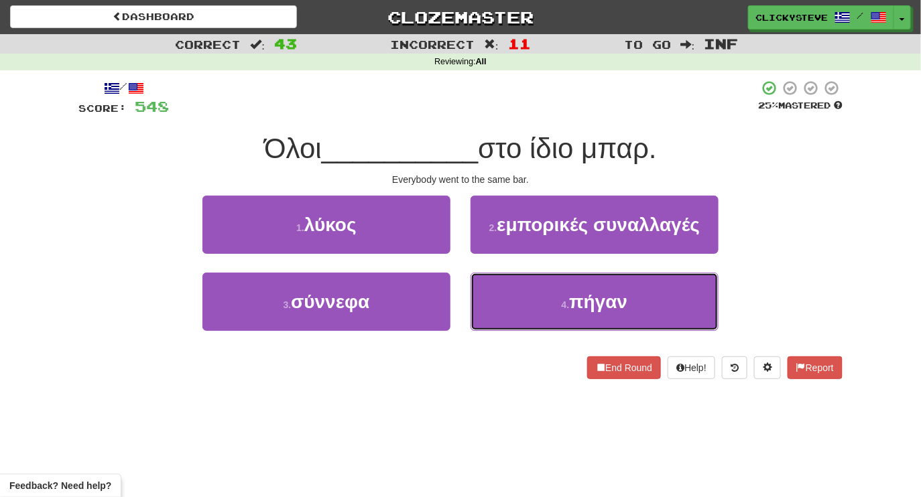
click at [518, 306] on button "4 . πήγαν" at bounding box center [595, 302] width 248 height 58
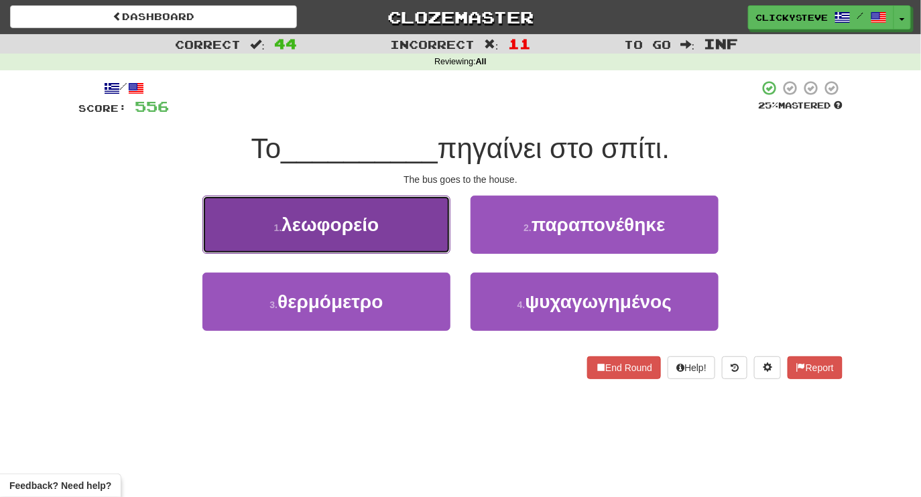
click at [374, 229] on span "λεωφορείο" at bounding box center [330, 225] width 97 height 21
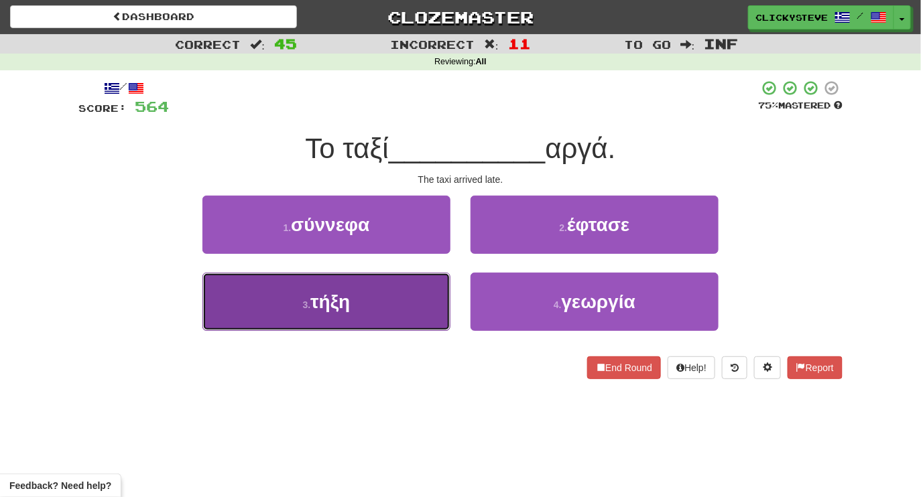
click at [378, 292] on button "3 . τήξη" at bounding box center [326, 302] width 248 height 58
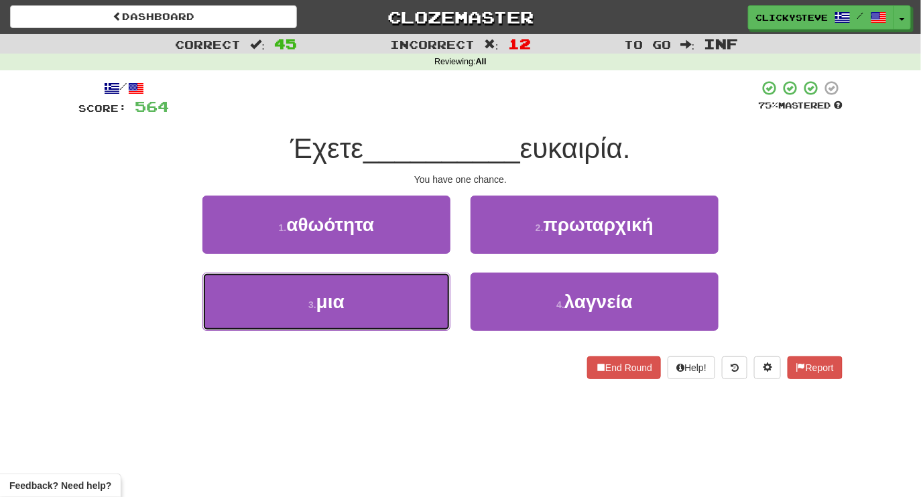
click at [378, 292] on button "3 . μια" at bounding box center [326, 302] width 248 height 58
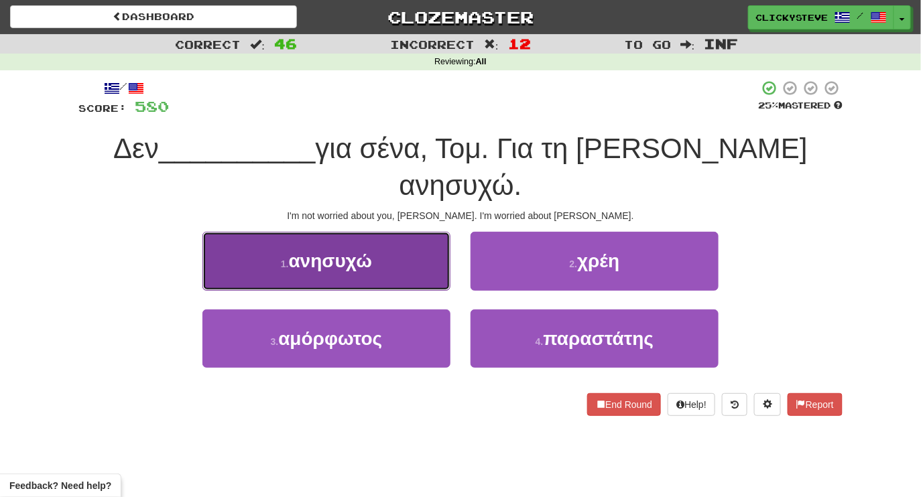
click at [397, 234] on button "1 . ανησυχώ" at bounding box center [326, 261] width 248 height 58
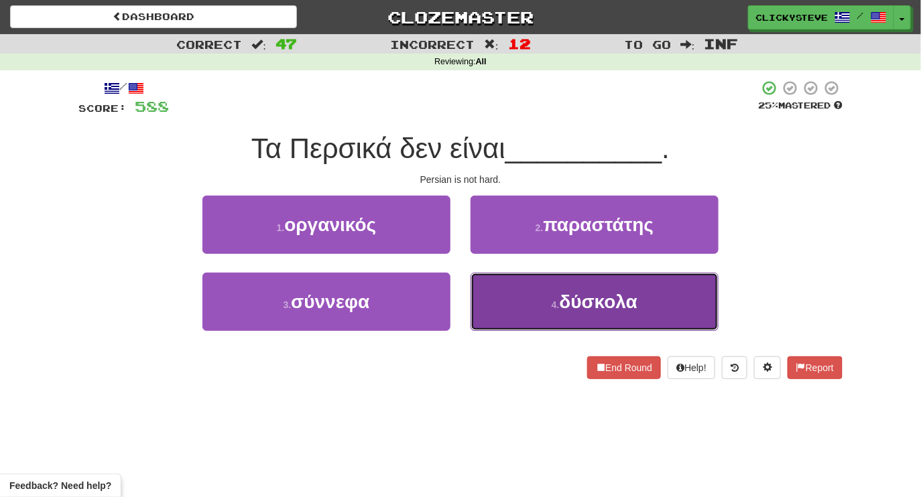
click at [559, 327] on button "4 . δύσκολα" at bounding box center [595, 302] width 248 height 58
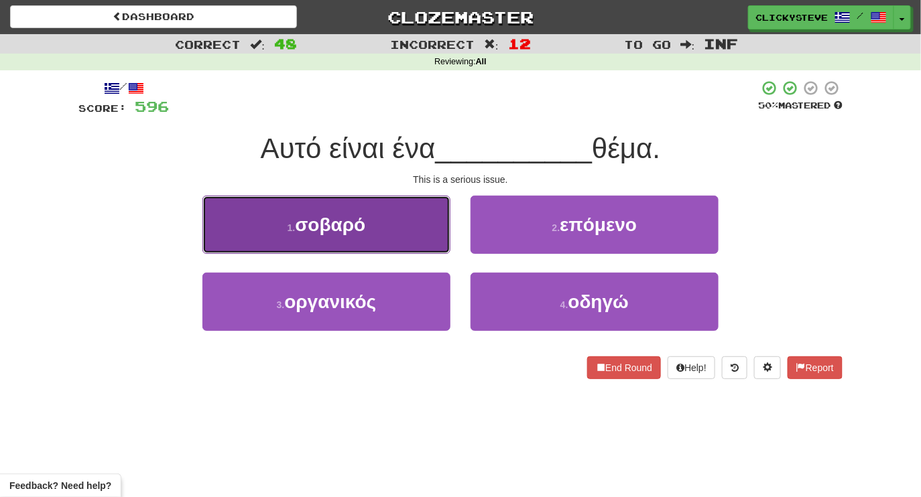
click at [355, 228] on span "σοβαρό" at bounding box center [330, 225] width 70 height 21
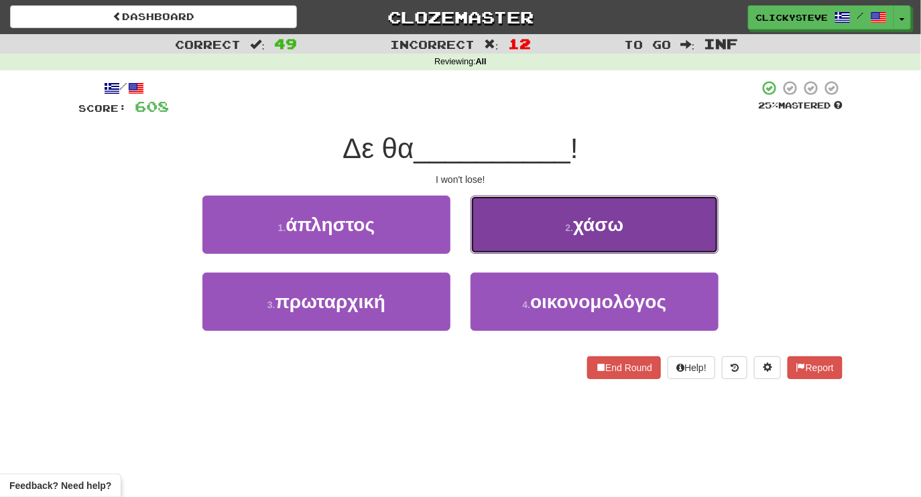
click at [582, 243] on button "2 . χάσω" at bounding box center [595, 225] width 248 height 58
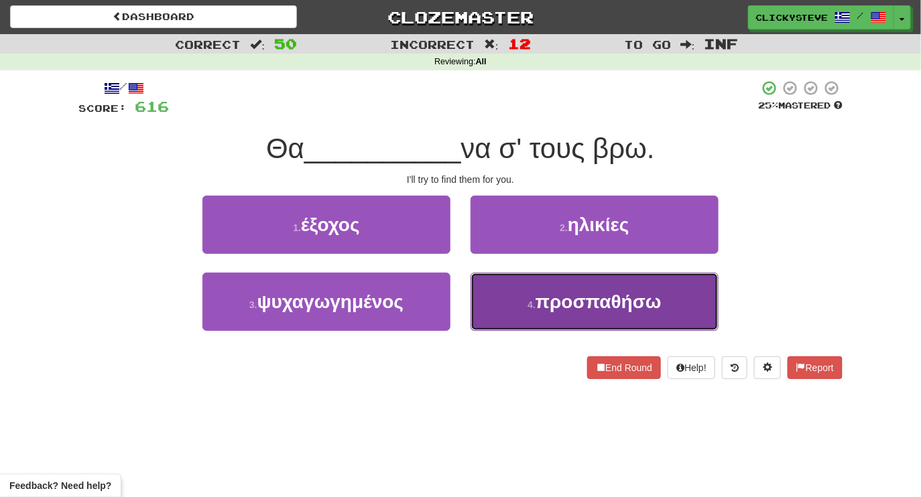
click at [504, 305] on button "4 . προσπαθήσω" at bounding box center [595, 302] width 248 height 58
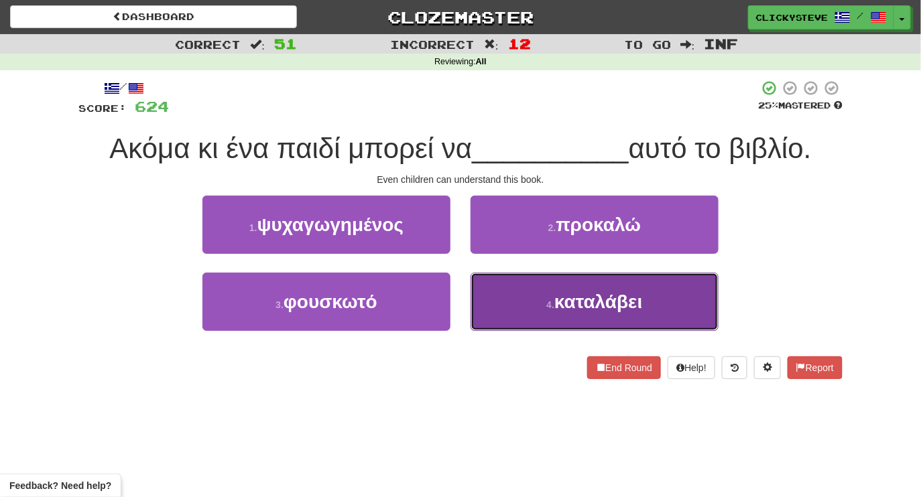
click at [497, 325] on button "4 . καταλάβει" at bounding box center [595, 302] width 248 height 58
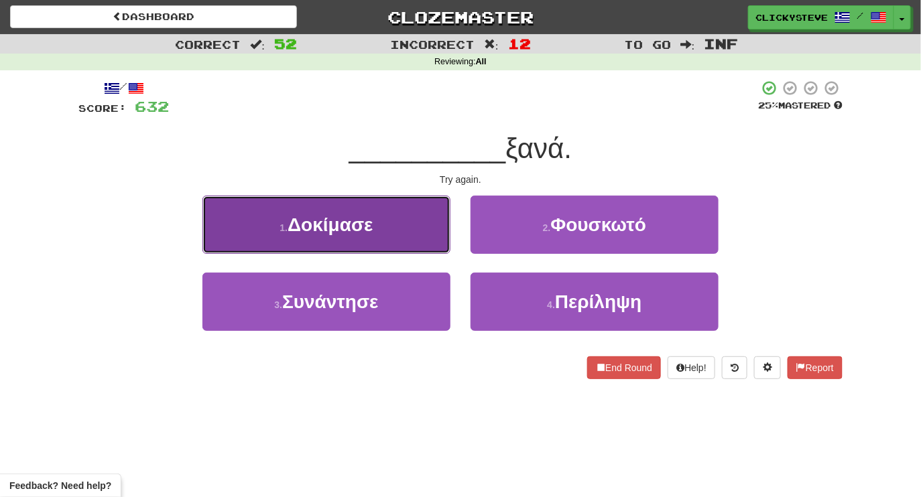
click at [396, 248] on button "1 . Δοκίμασε" at bounding box center [326, 225] width 248 height 58
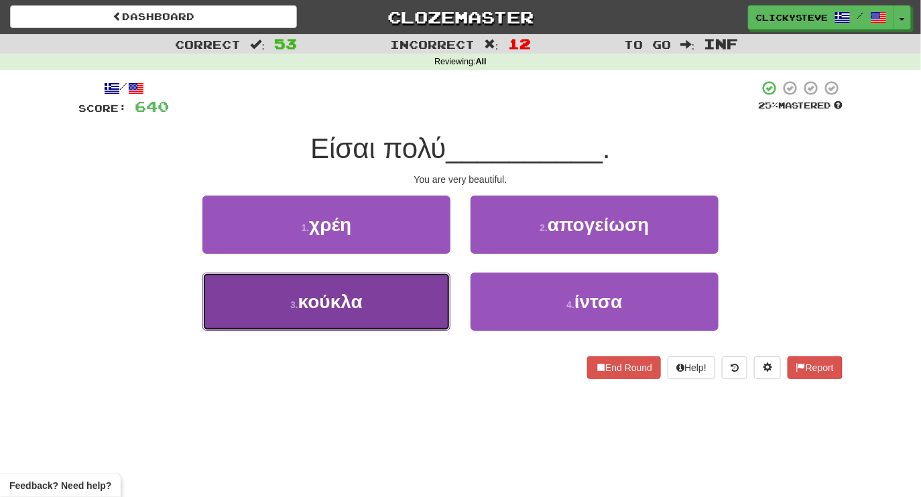
click at [389, 313] on button "3 . κούκλα" at bounding box center [326, 302] width 248 height 58
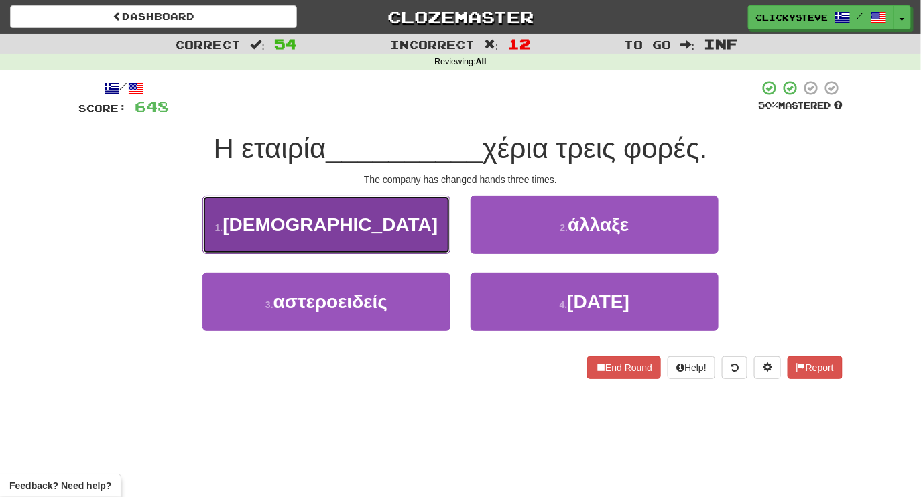
click at [393, 240] on button "1 . προφήτης" at bounding box center [326, 225] width 248 height 58
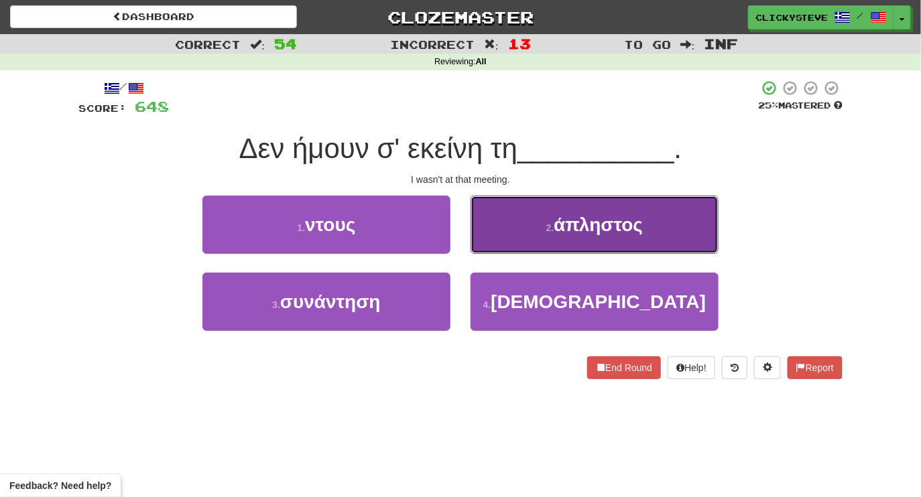
click at [504, 232] on button "2 . άπληστος" at bounding box center [595, 225] width 248 height 58
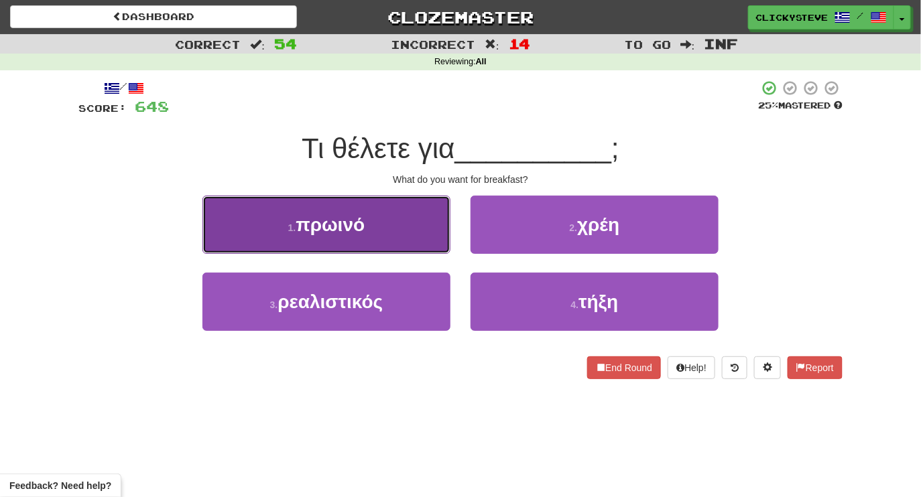
click at [397, 236] on button "1 . πρωινό" at bounding box center [326, 225] width 248 height 58
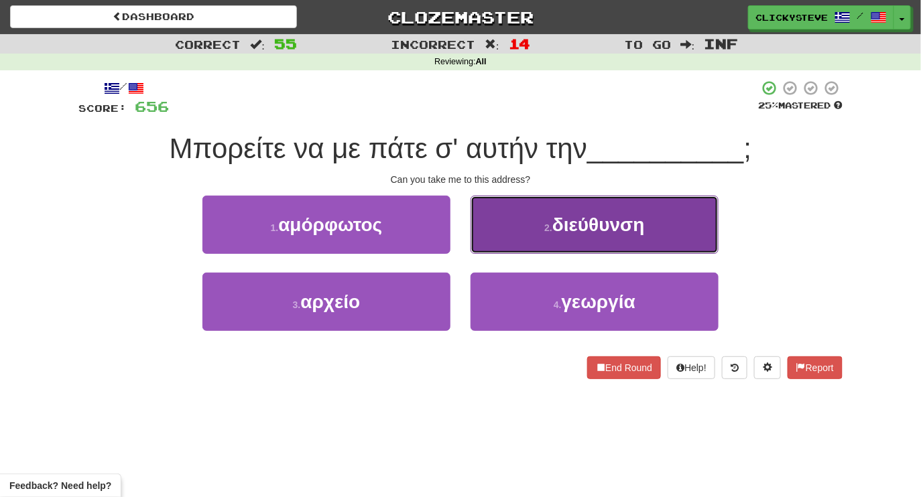
click at [497, 229] on button "2 . διεύθυνση" at bounding box center [595, 225] width 248 height 58
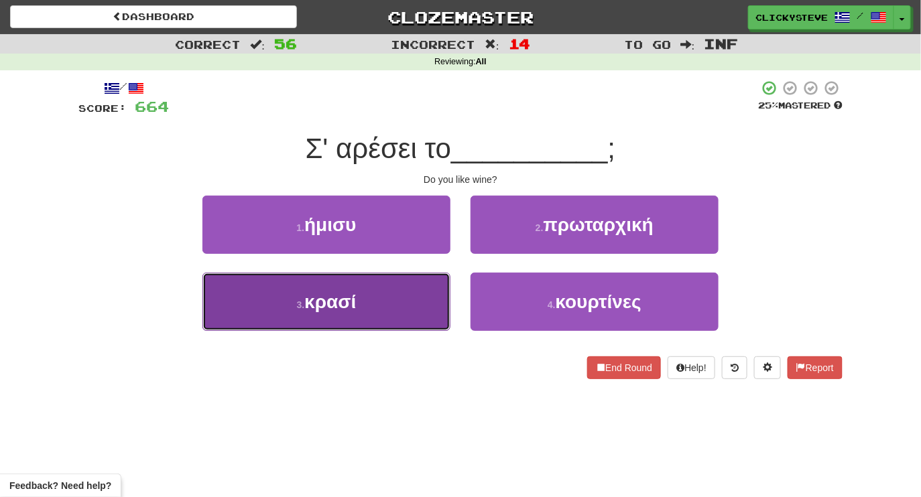
click at [401, 322] on button "3 . κρασί" at bounding box center [326, 302] width 248 height 58
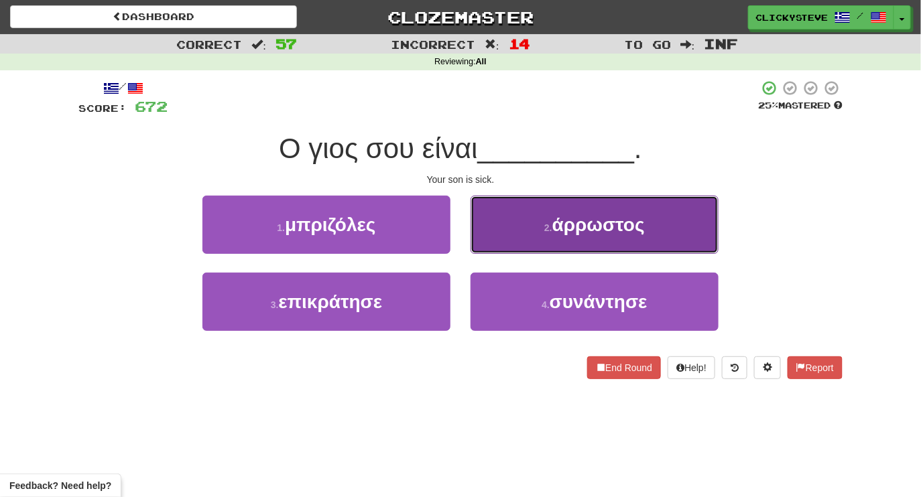
click at [498, 240] on button "2 . άρρωστος" at bounding box center [595, 225] width 248 height 58
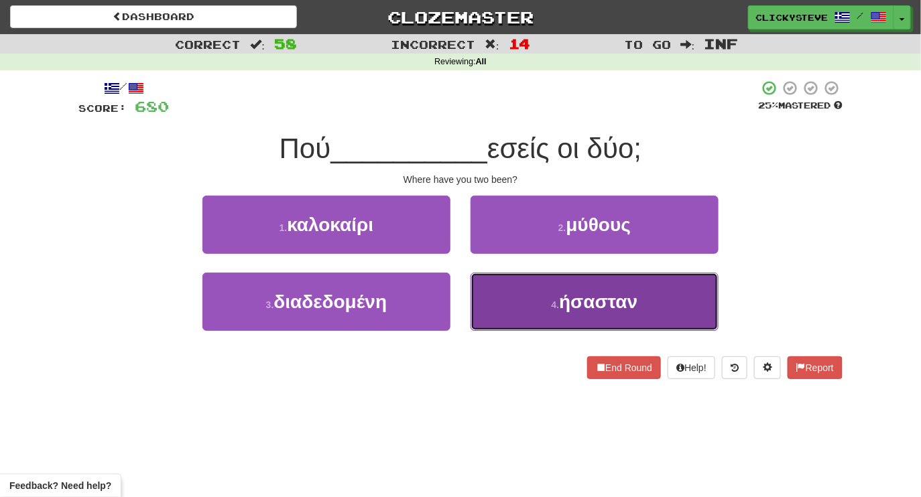
click at [499, 279] on button "4 . ήσασταν" at bounding box center [595, 302] width 248 height 58
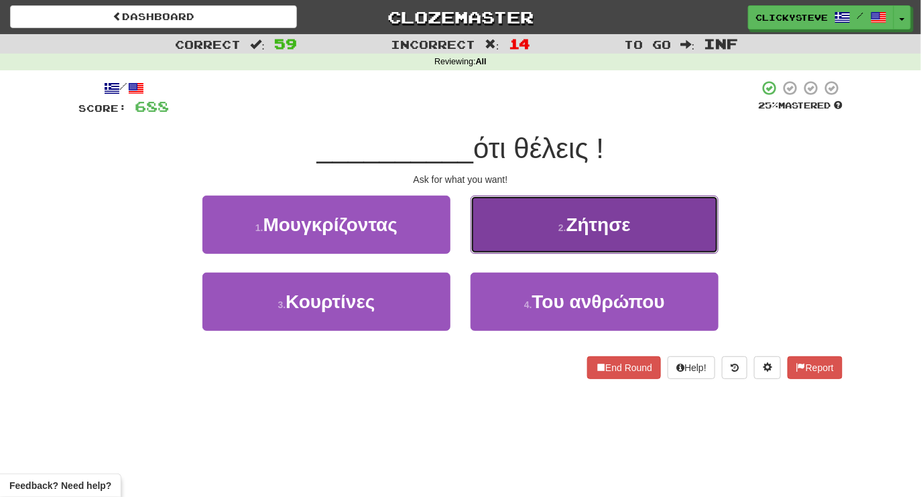
click at [527, 232] on button "2 . Ζήτησε" at bounding box center [595, 225] width 248 height 58
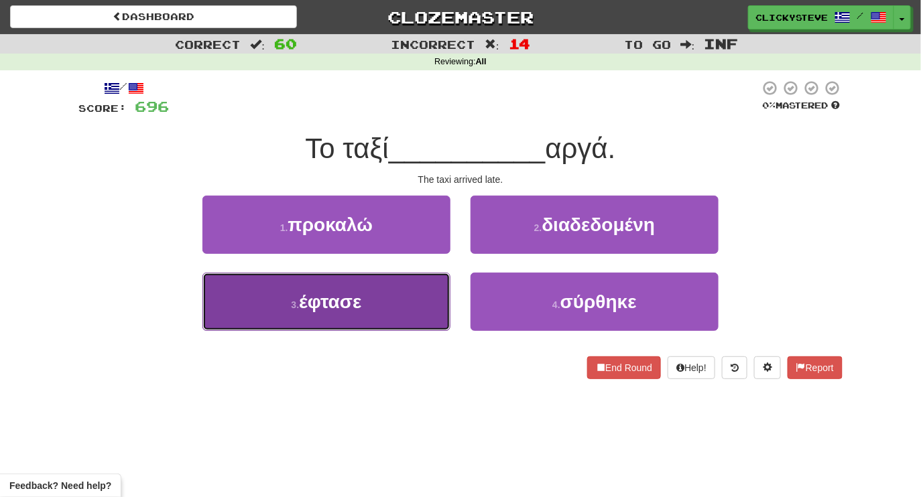
click at [394, 309] on button "3 . έφτασε" at bounding box center [326, 302] width 248 height 58
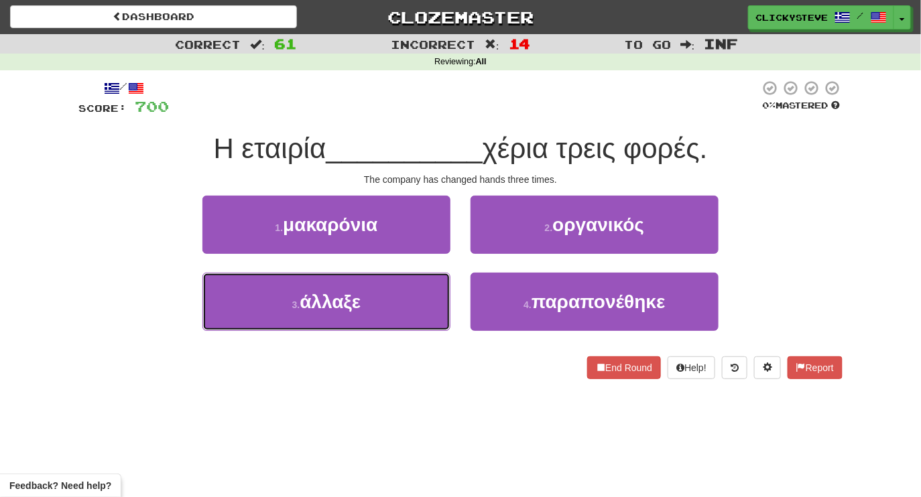
click at [394, 309] on button "3 . άλλαξε" at bounding box center [326, 302] width 248 height 58
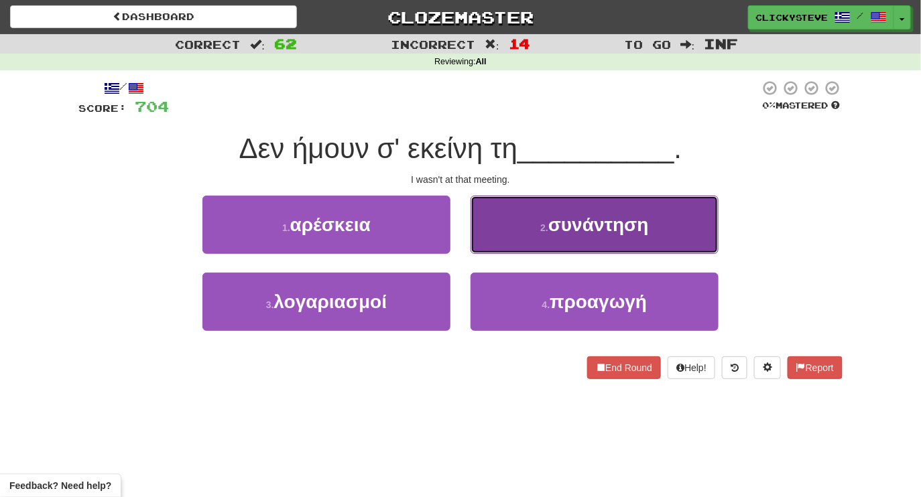
click at [522, 233] on button "2 . συνάντηση" at bounding box center [595, 225] width 248 height 58
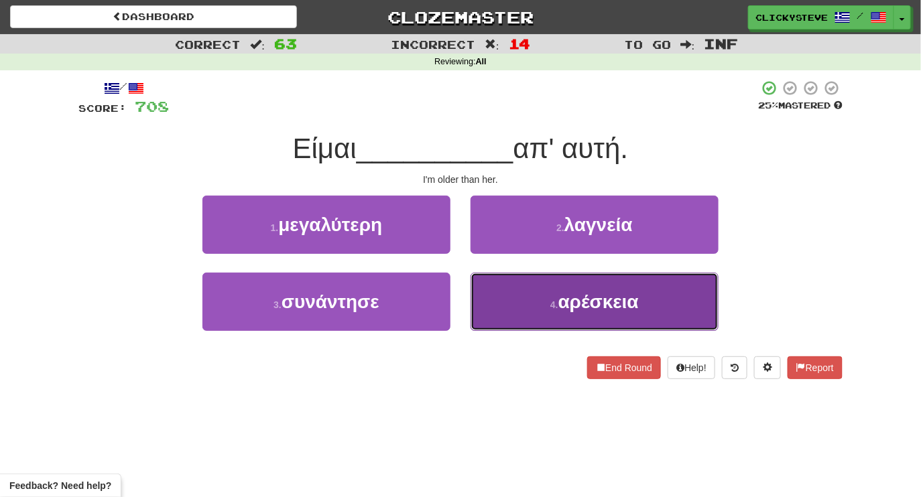
click at [539, 298] on button "4 . αρέσκεια" at bounding box center [595, 302] width 248 height 58
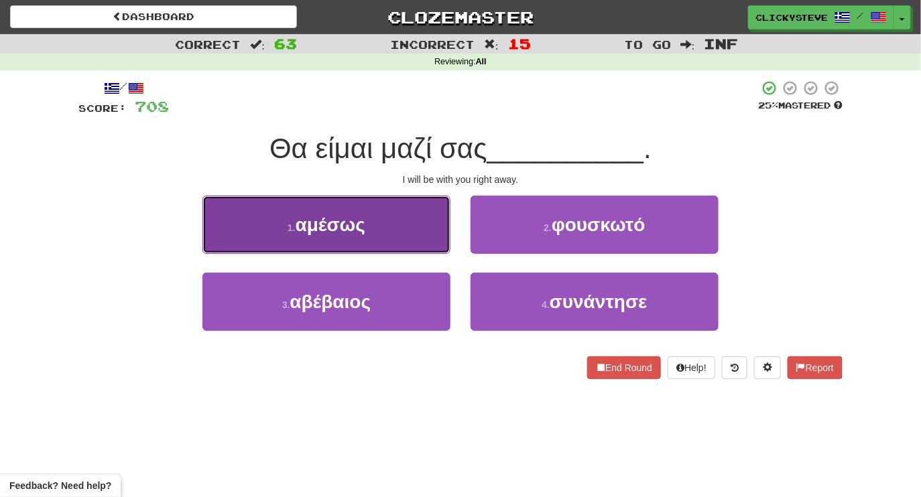
click at [401, 216] on button "1 . αμέσως" at bounding box center [326, 225] width 248 height 58
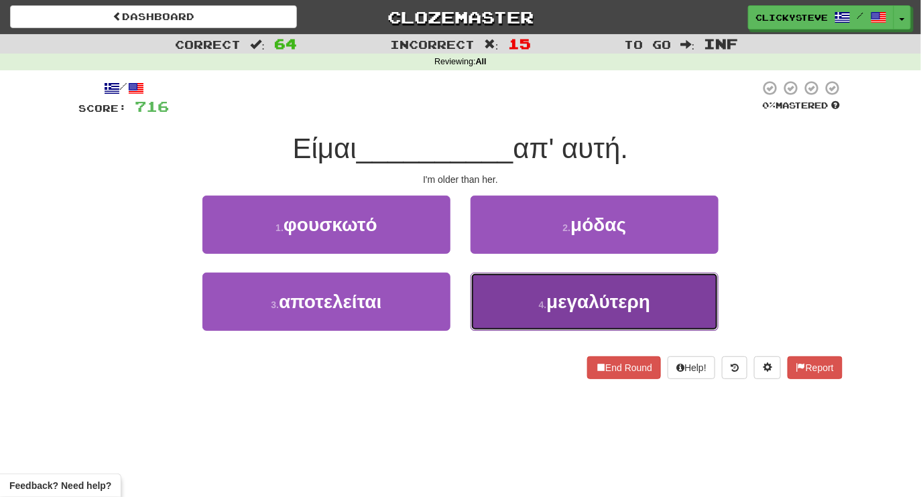
click at [514, 322] on button "4 . μεγαλύτερη" at bounding box center [595, 302] width 248 height 58
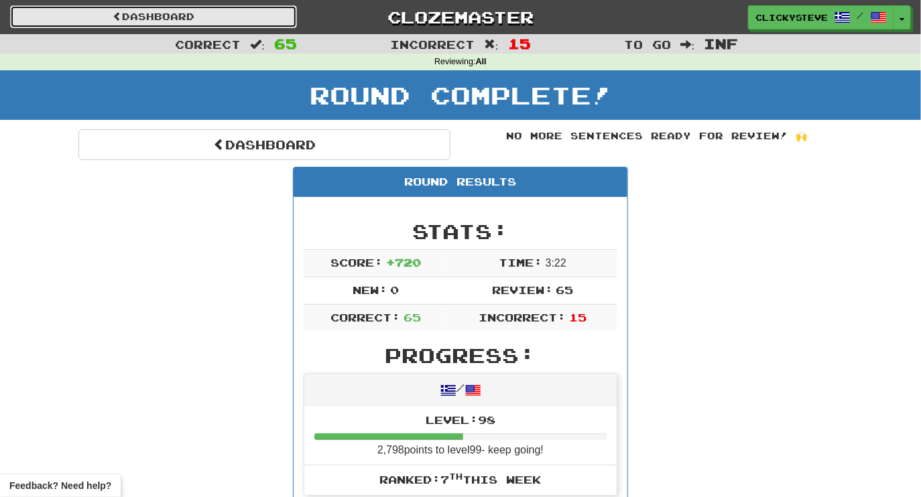
click at [253, 8] on link "Dashboard" at bounding box center [153, 16] width 287 height 23
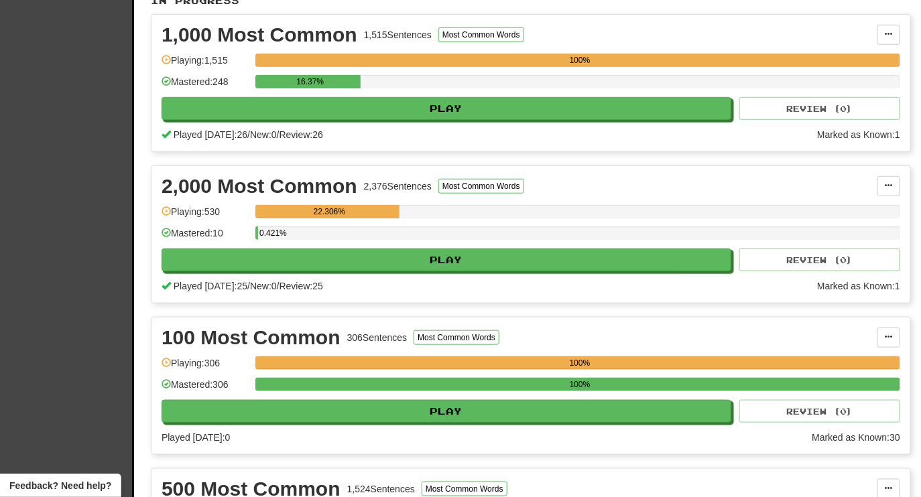
scroll to position [300, 0]
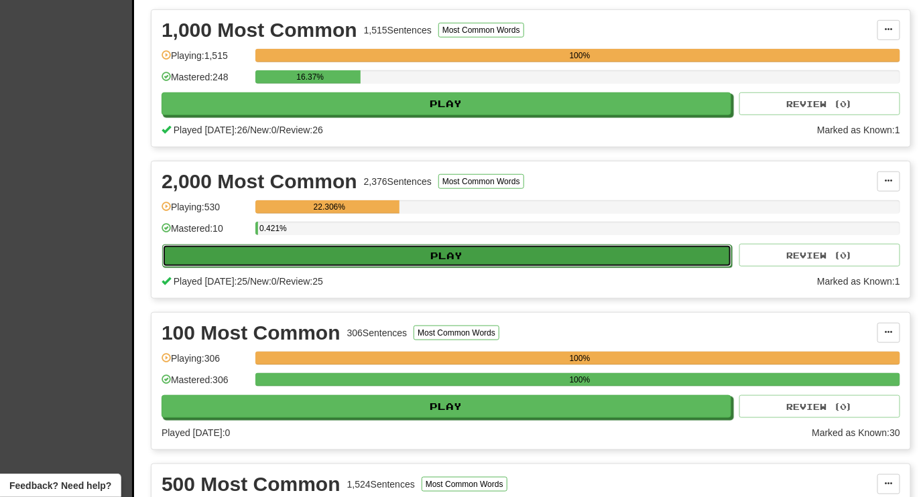
click at [463, 253] on button "Play" at bounding box center [447, 256] width 570 height 23
select select "********"
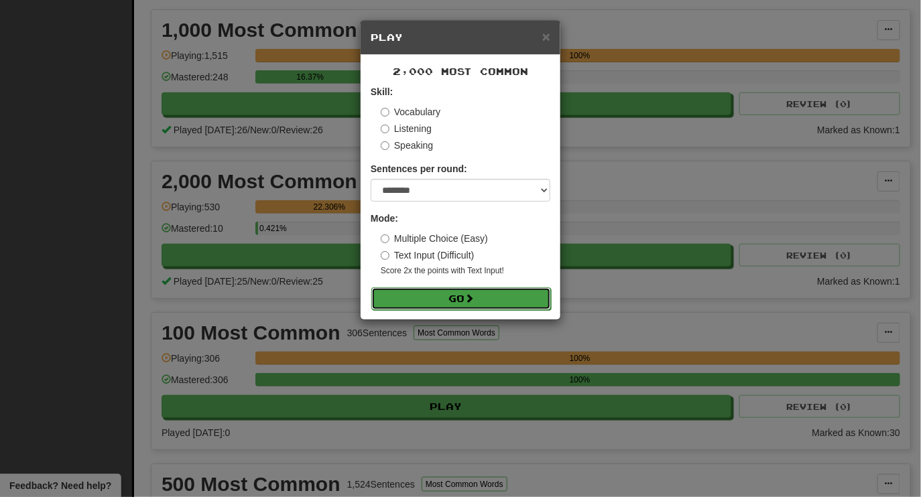
click at [438, 301] on button "Go" at bounding box center [461, 299] width 180 height 23
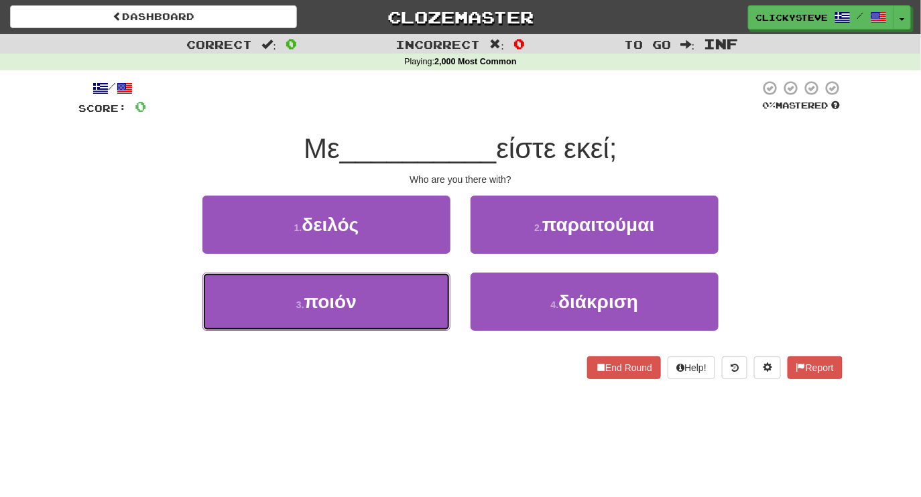
click at [438, 301] on button "3 . ποιόν" at bounding box center [326, 302] width 248 height 58
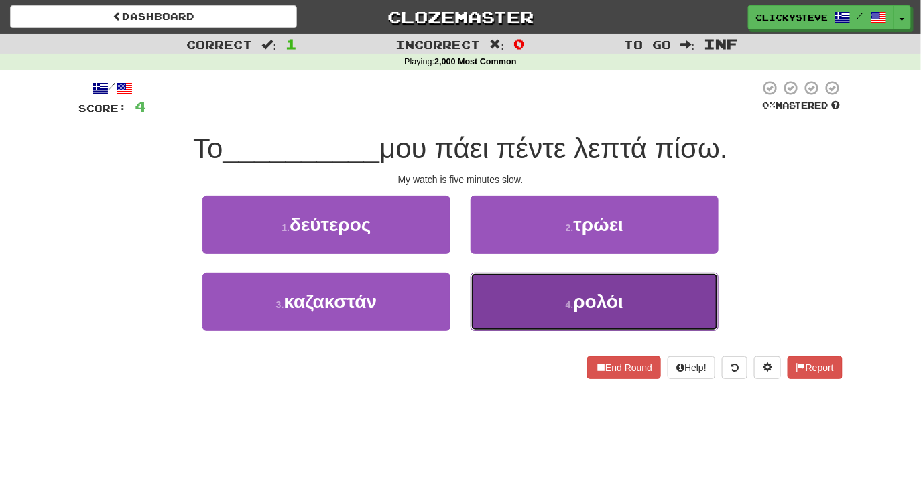
click at [556, 314] on button "4 . ρολόι" at bounding box center [595, 302] width 248 height 58
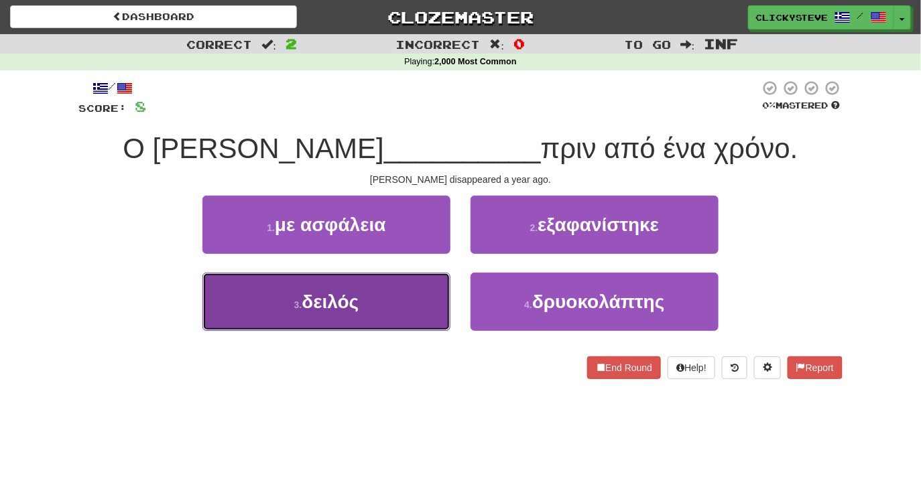
click at [432, 320] on button "3 . δειλός" at bounding box center [326, 302] width 248 height 58
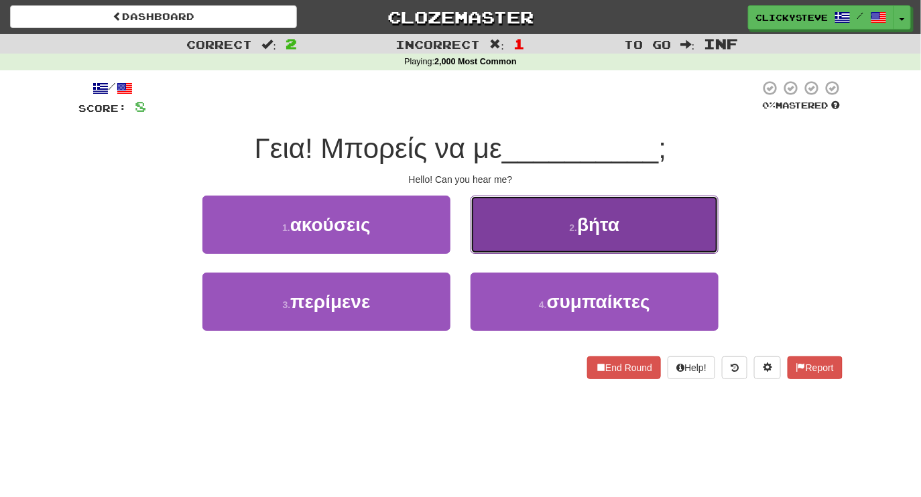
click at [542, 235] on button "2 . βήτα" at bounding box center [595, 225] width 248 height 58
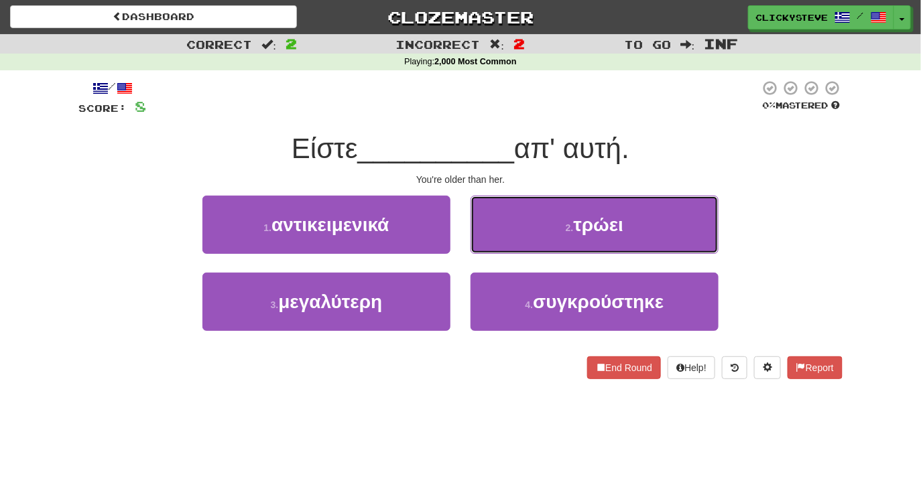
click at [542, 235] on button "2 . τρώει" at bounding box center [595, 225] width 248 height 58
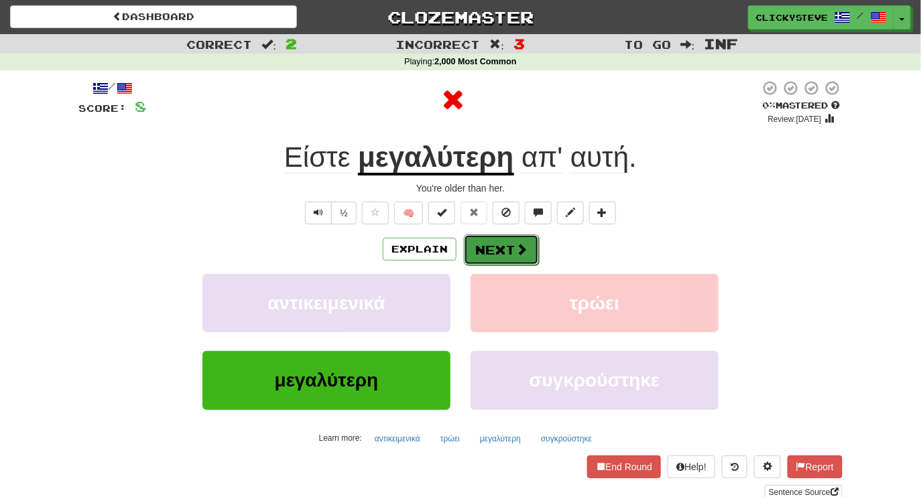
click at [512, 255] on button "Next" at bounding box center [501, 250] width 75 height 31
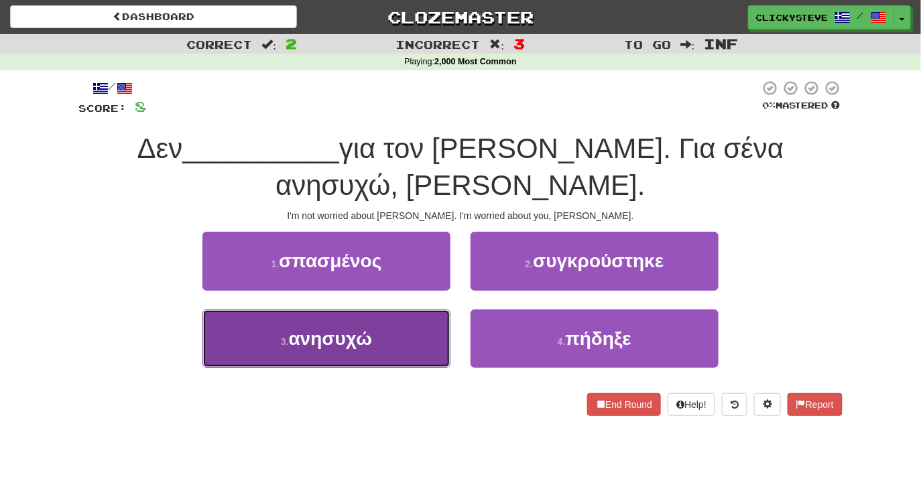
click at [398, 310] on button "3 . ανησυχώ" at bounding box center [326, 339] width 248 height 58
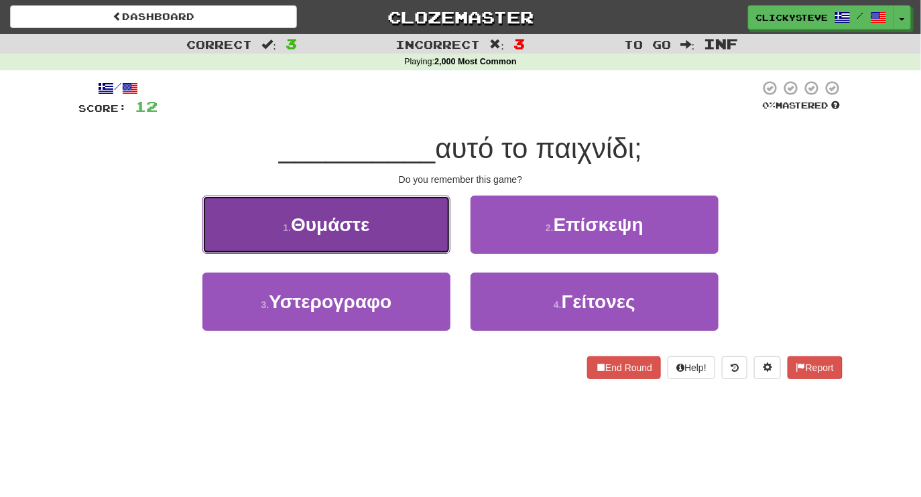
click at [379, 239] on button "1 . Θυμάστε" at bounding box center [326, 225] width 248 height 58
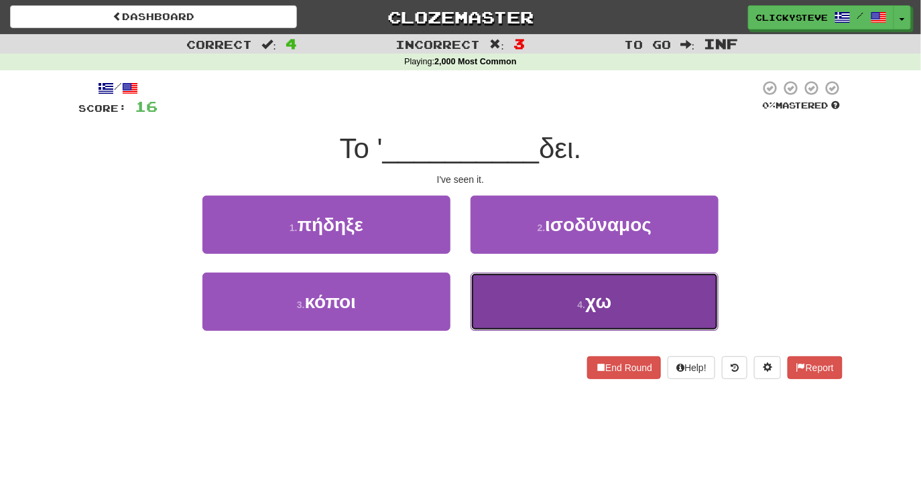
click at [512, 284] on button "4 . χω" at bounding box center [595, 302] width 248 height 58
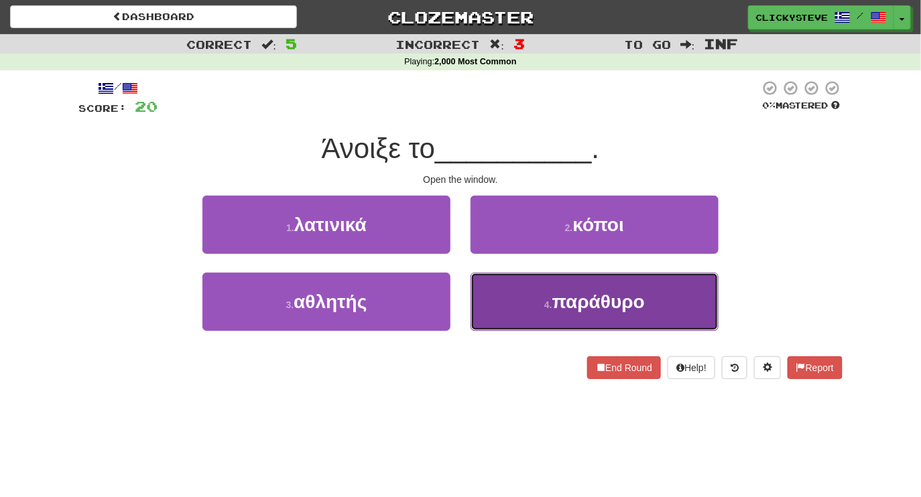
click at [503, 290] on button "4 . παράθυρο" at bounding box center [595, 302] width 248 height 58
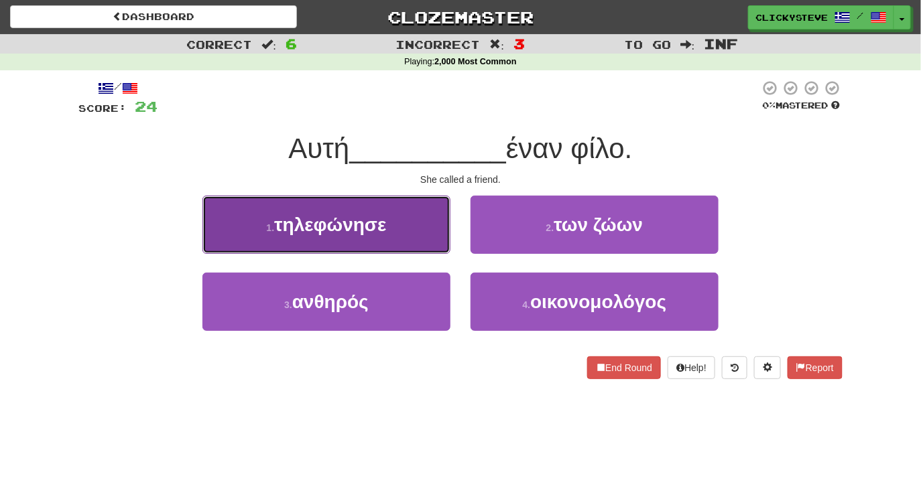
click at [387, 241] on button "1 . τηλεφώνησε" at bounding box center [326, 225] width 248 height 58
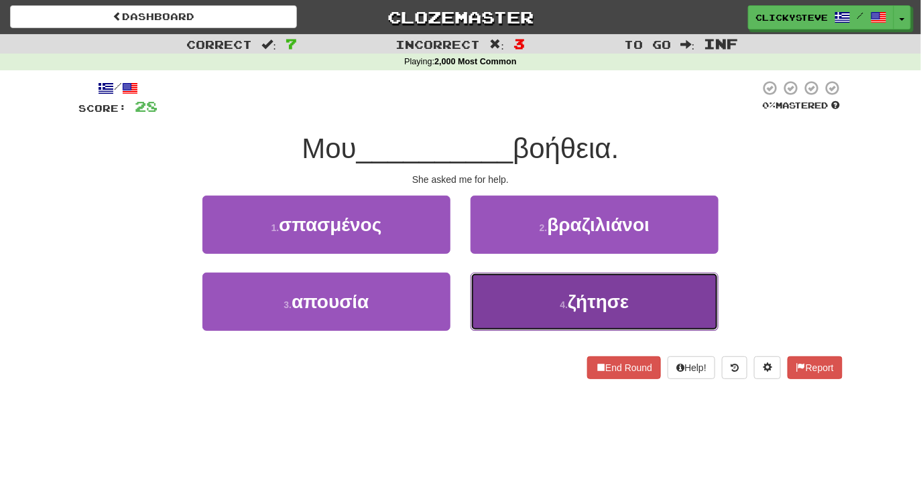
click at [516, 330] on button "4 . ζήτησε" at bounding box center [595, 302] width 248 height 58
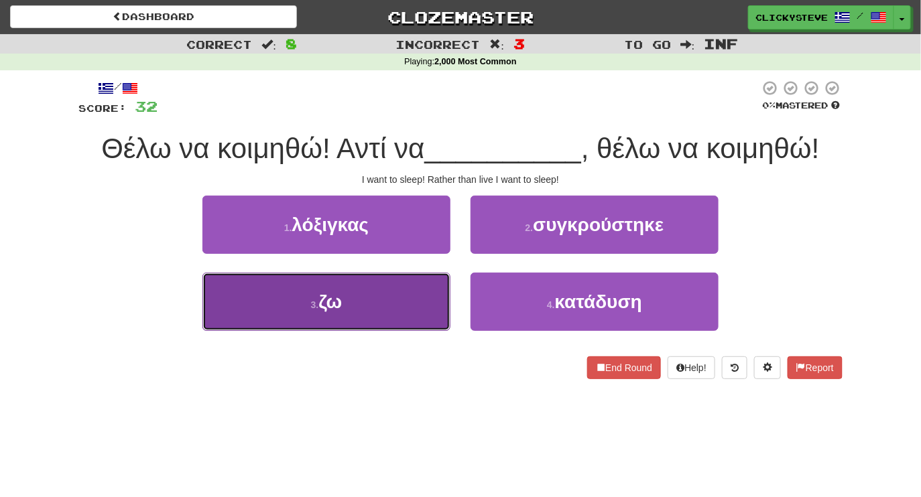
click at [395, 315] on button "3 . ζω" at bounding box center [326, 302] width 248 height 58
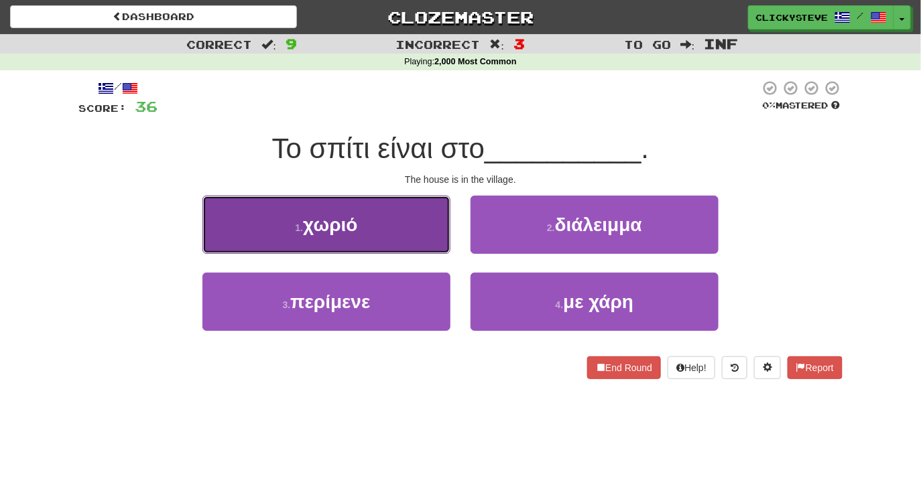
click at [361, 235] on button "1 . χωριό" at bounding box center [326, 225] width 248 height 58
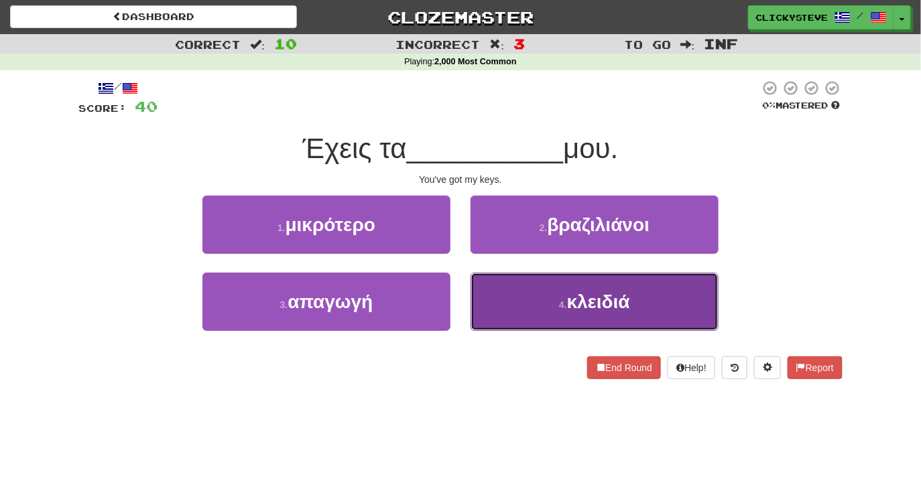
click at [489, 294] on button "4 . κλειδιά" at bounding box center [595, 302] width 248 height 58
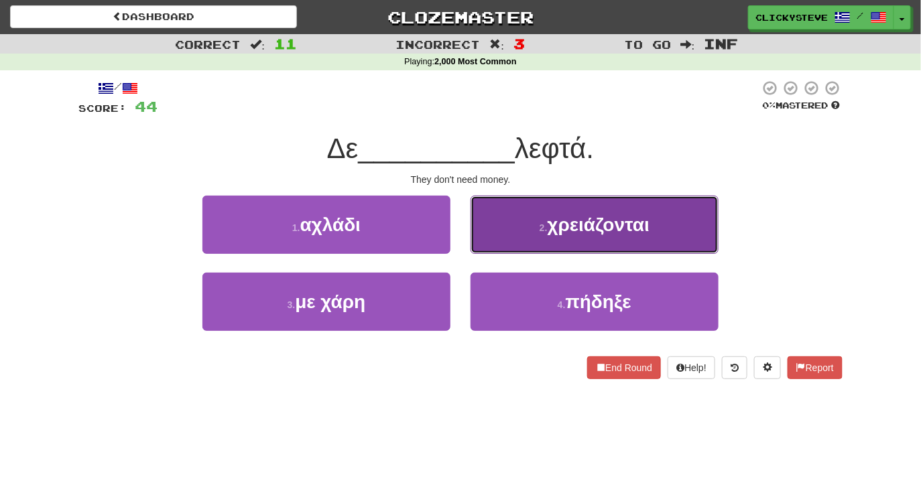
click at [506, 208] on button "2 . χρειάζονται" at bounding box center [595, 225] width 248 height 58
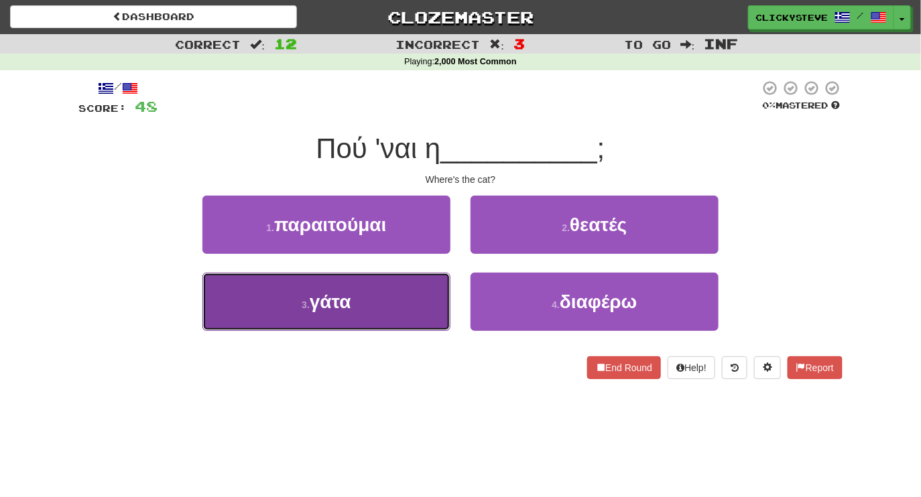
click at [400, 298] on button "3 . γάτα" at bounding box center [326, 302] width 248 height 58
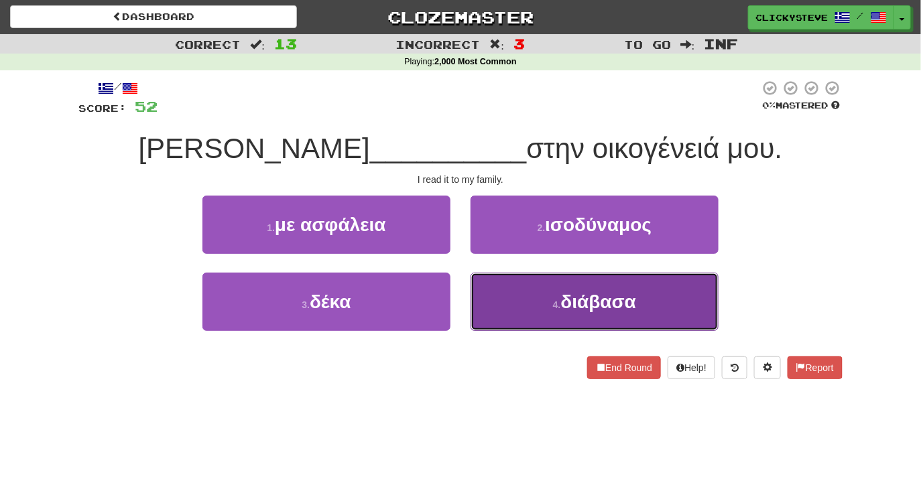
click at [512, 290] on button "4 . διάβασα" at bounding box center [595, 302] width 248 height 58
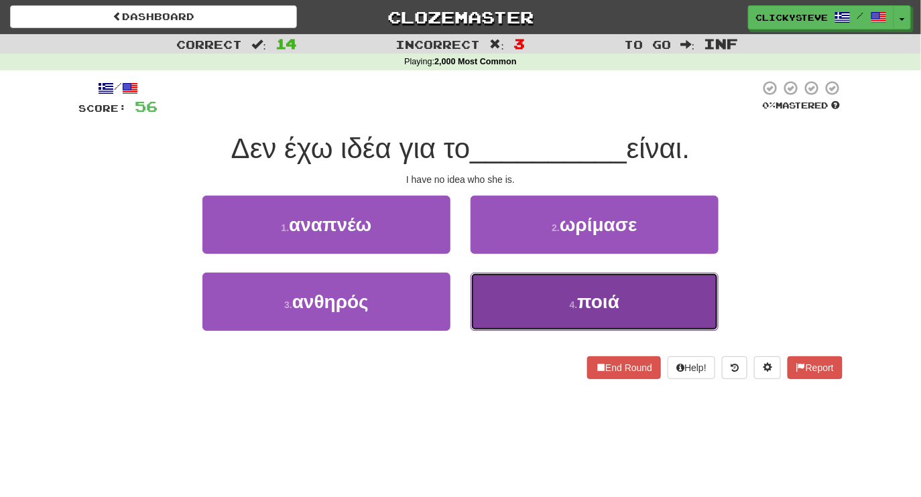
click at [507, 290] on button "4 . ποιά" at bounding box center [595, 302] width 248 height 58
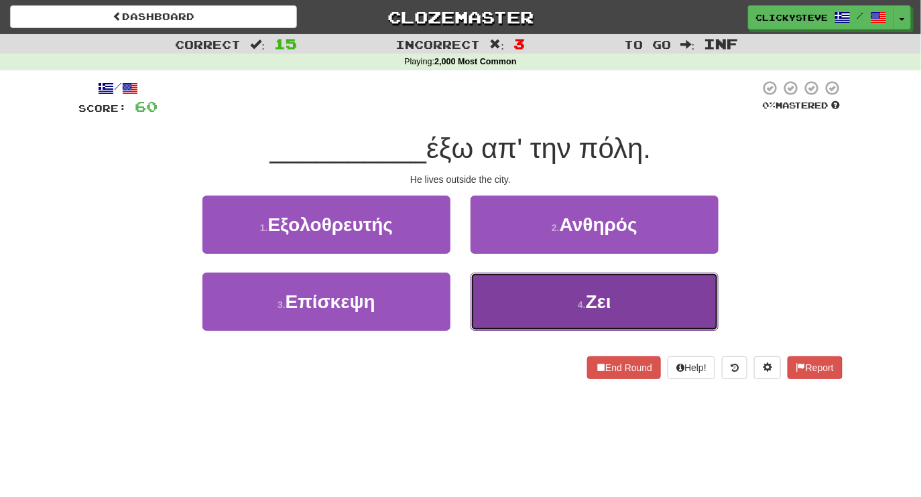
click at [515, 303] on button "4 . Ζει" at bounding box center [595, 302] width 248 height 58
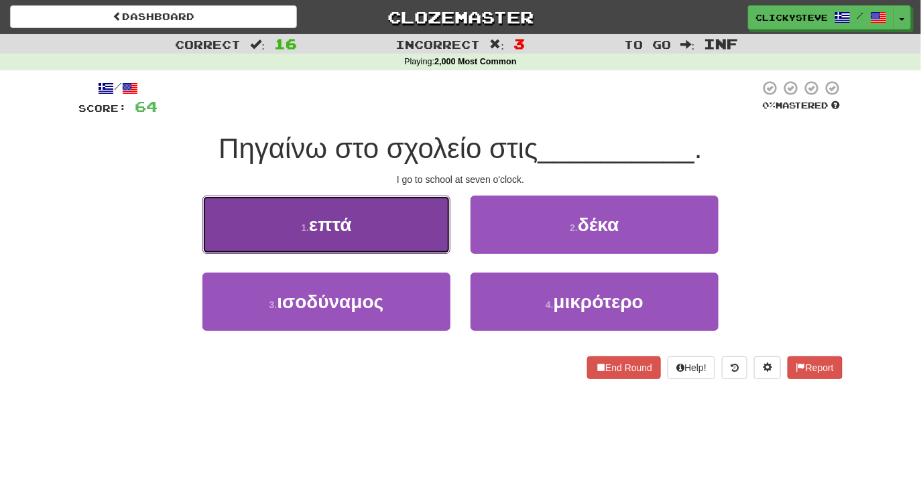
click at [373, 233] on button "1 . επτά" at bounding box center [326, 225] width 248 height 58
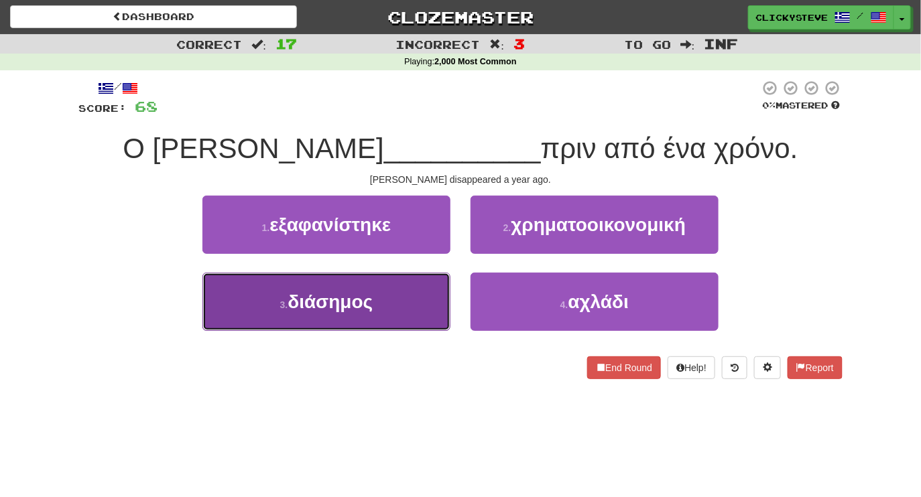
click at [363, 297] on span "διάσημος" at bounding box center [330, 302] width 85 height 21
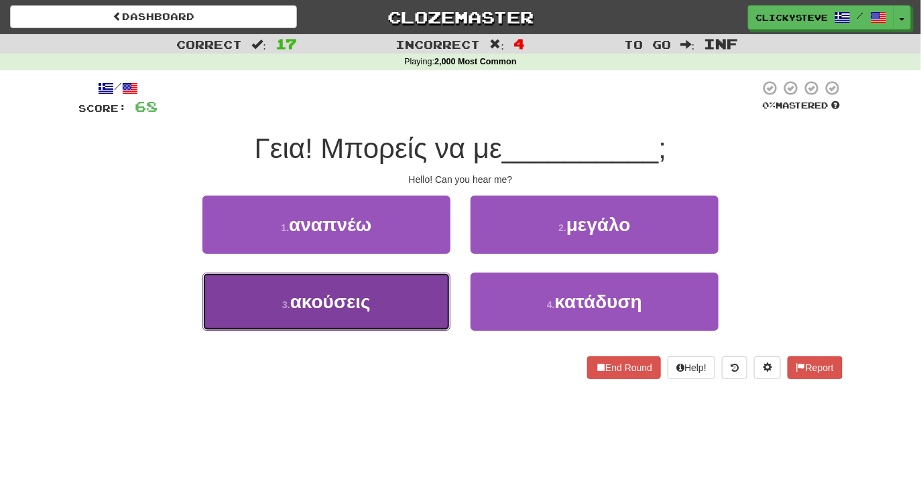
click at [375, 289] on button "3 . ακούσεις" at bounding box center [326, 302] width 248 height 58
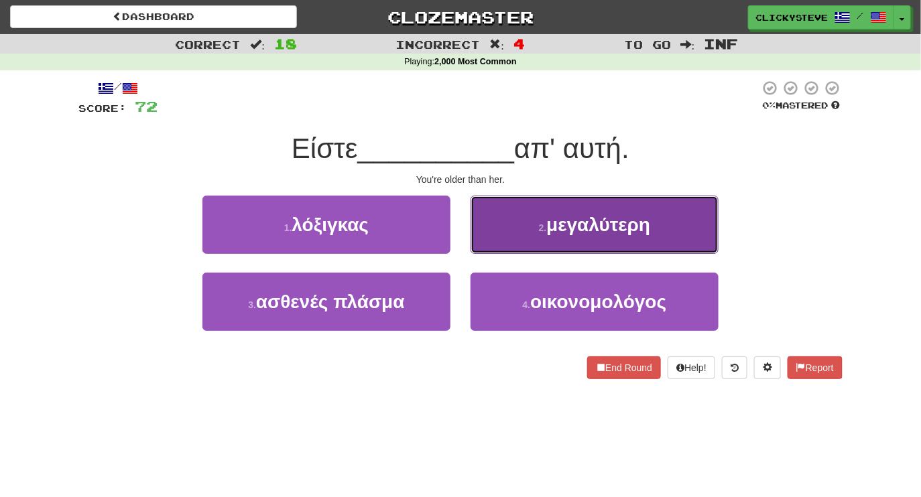
click at [526, 231] on button "2 . μεγαλύτερη" at bounding box center [595, 225] width 248 height 58
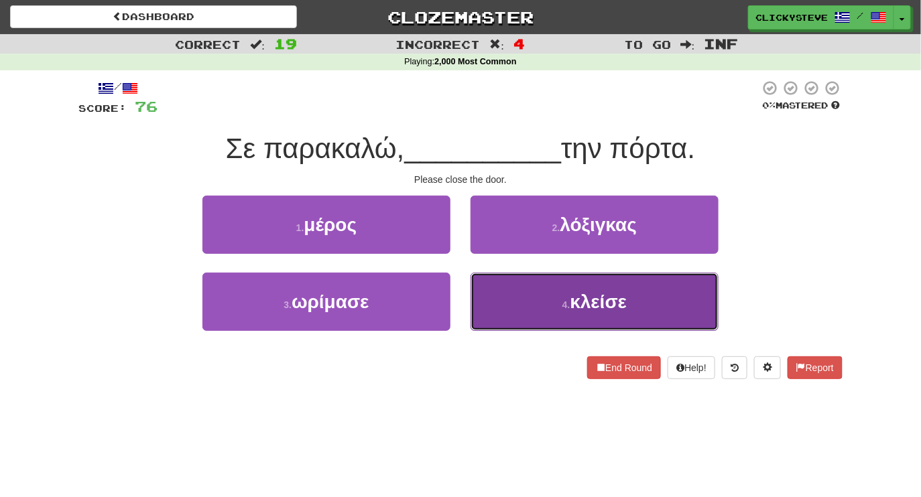
click at [534, 290] on button "4 . κλείσε" at bounding box center [595, 302] width 248 height 58
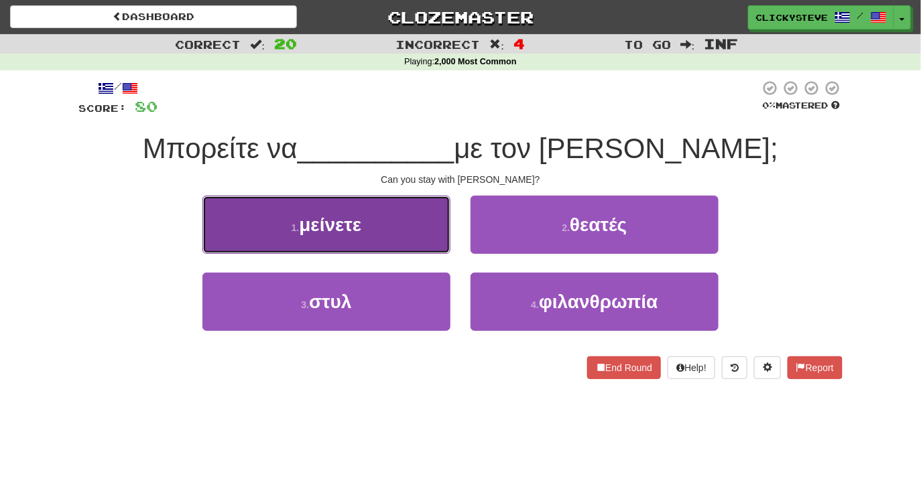
click at [378, 220] on button "1 . μείνετε" at bounding box center [326, 225] width 248 height 58
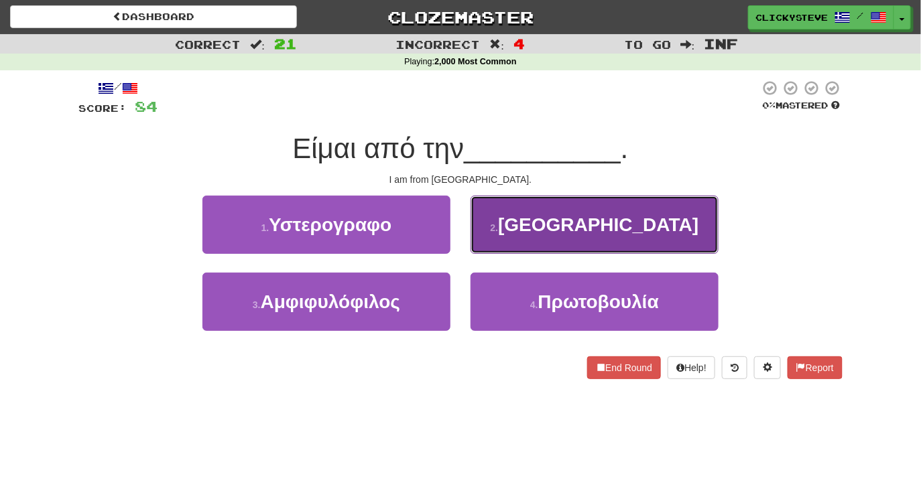
click at [497, 227] on button "2 . Αγγλία" at bounding box center [595, 225] width 248 height 58
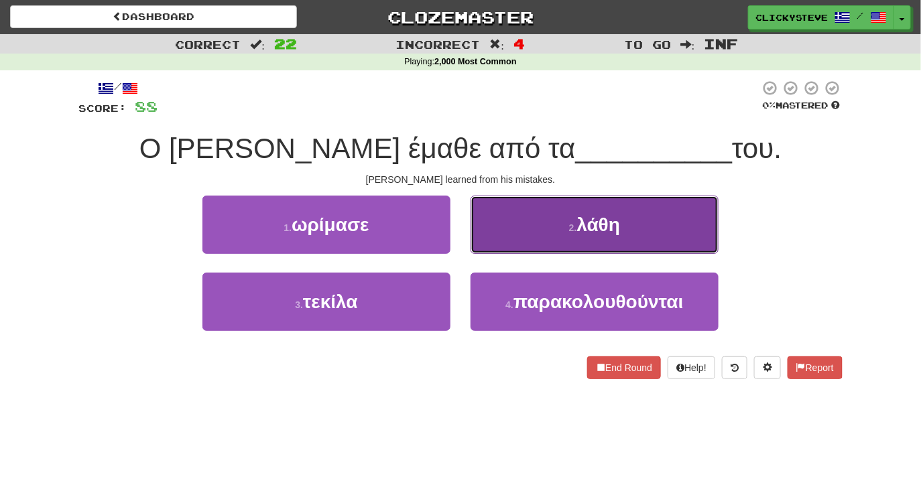
click at [493, 236] on button "2 . λάθη" at bounding box center [595, 225] width 248 height 58
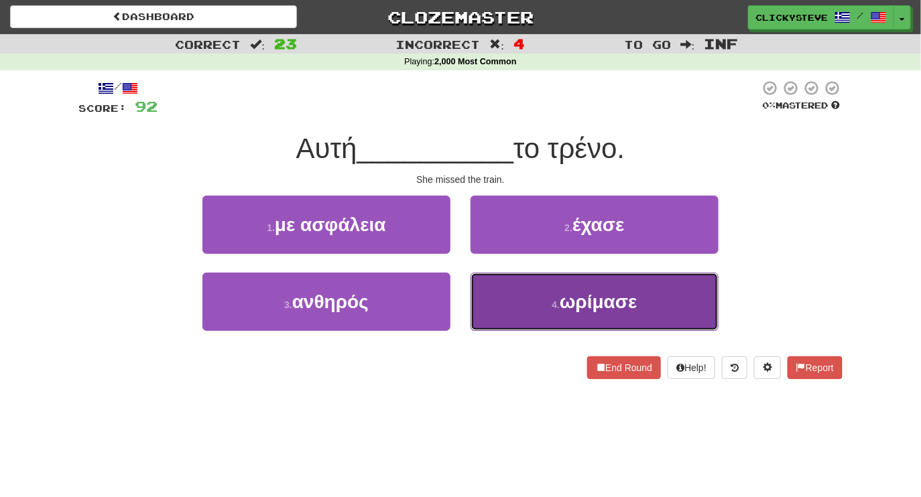
click at [502, 302] on button "4 . ωρίμασε" at bounding box center [595, 302] width 248 height 58
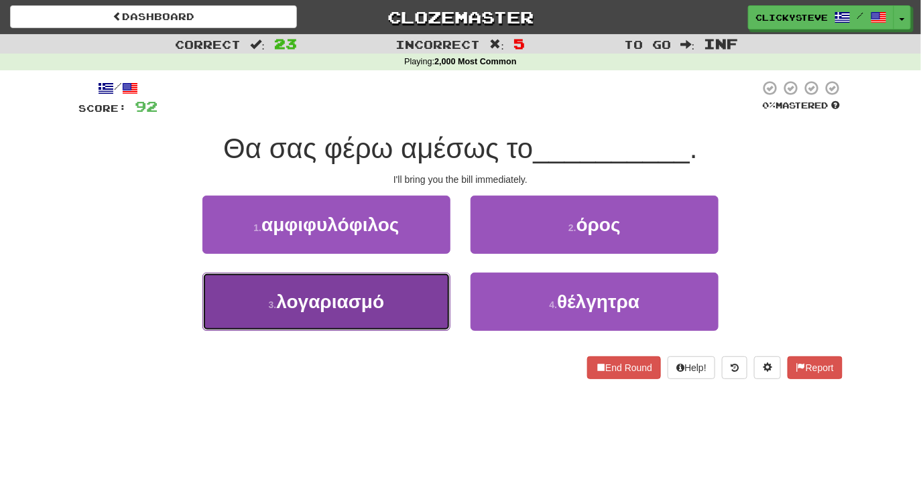
click at [375, 318] on button "3 . λογαριασμό" at bounding box center [326, 302] width 248 height 58
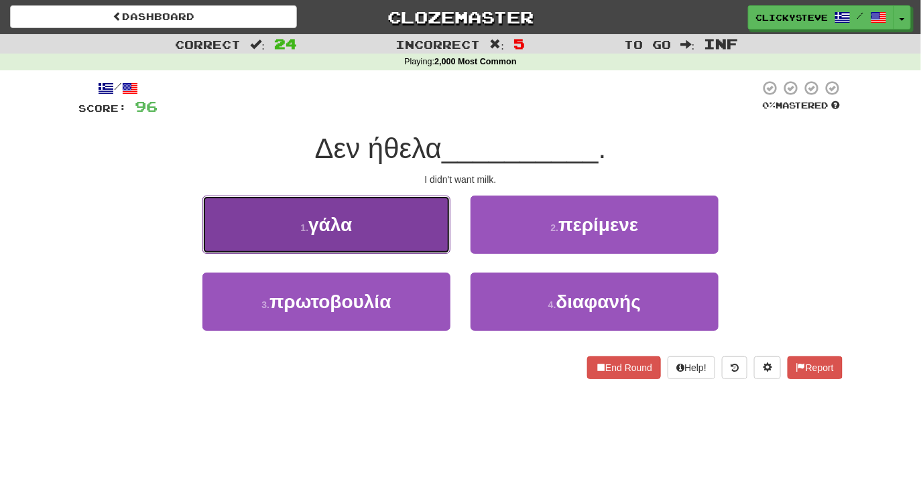
click at [362, 216] on button "1 . γάλα" at bounding box center [326, 225] width 248 height 58
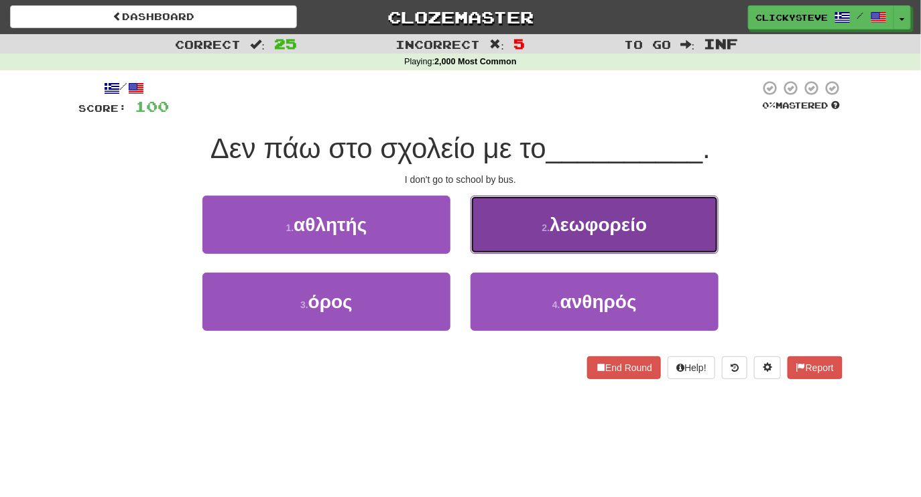
click at [507, 218] on button "2 . λεωφορείο" at bounding box center [595, 225] width 248 height 58
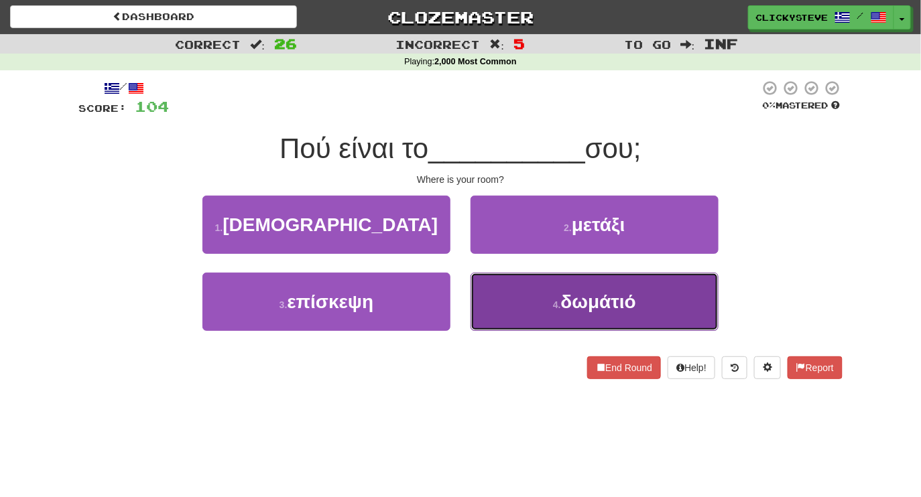
click at [538, 310] on button "4 . δωμάτιό" at bounding box center [595, 302] width 248 height 58
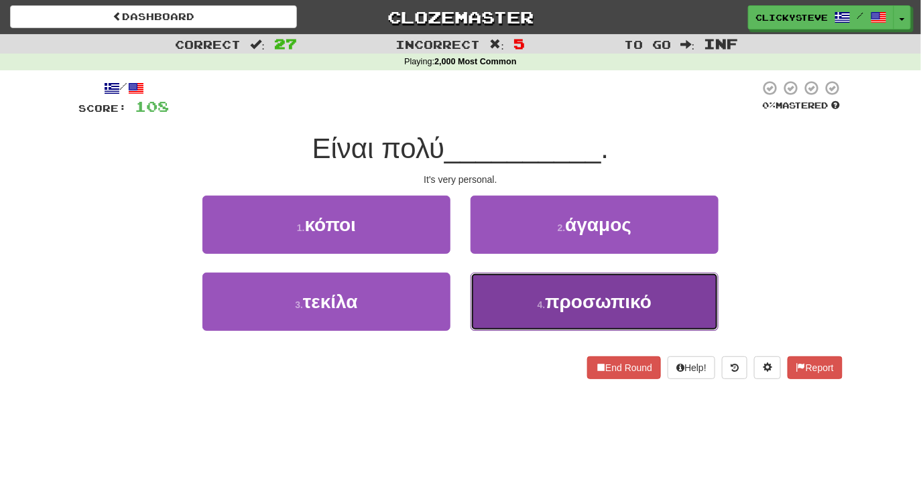
click at [487, 299] on button "4 . προσωπικό" at bounding box center [595, 302] width 248 height 58
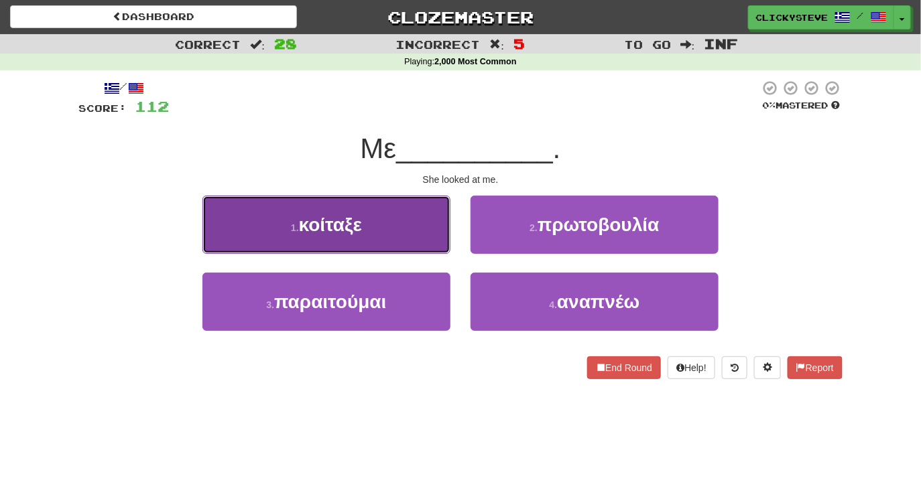
click at [363, 241] on button "1 . κοίταξε" at bounding box center [326, 225] width 248 height 58
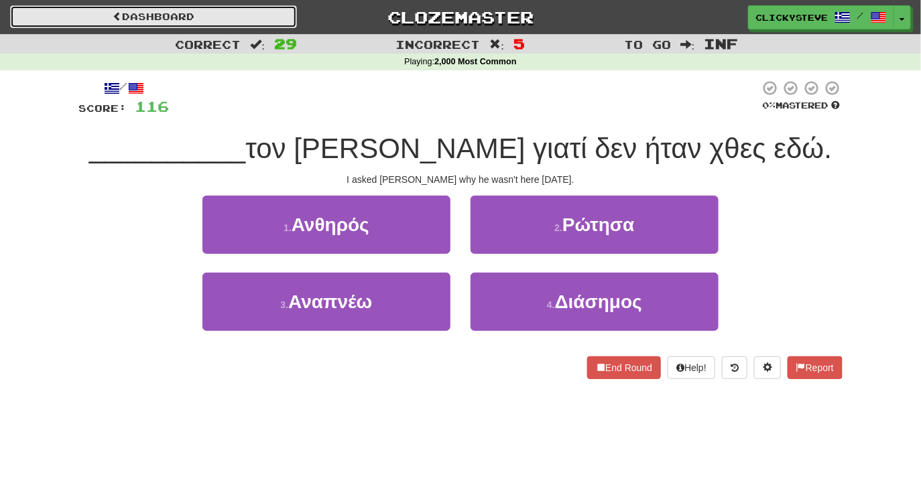
click at [237, 13] on link "Dashboard" at bounding box center [153, 16] width 287 height 23
